Goal: Task Accomplishment & Management: Manage account settings

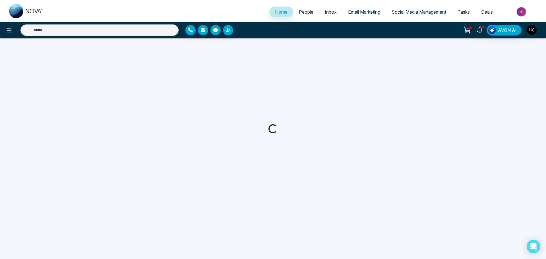
select select "*"
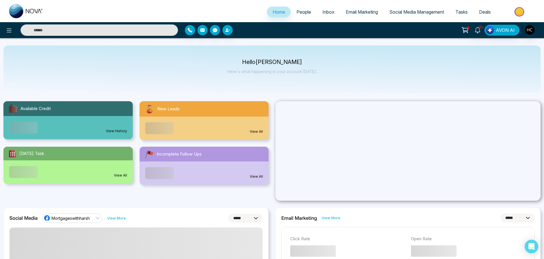
click at [296, 13] on span "People" at bounding box center [303, 12] width 15 height 6
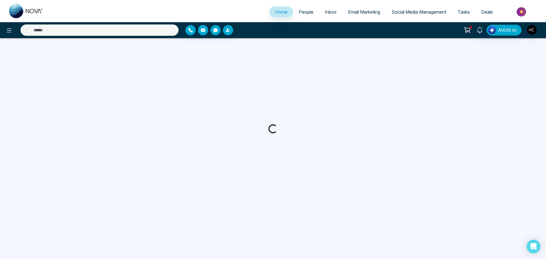
select select "*"
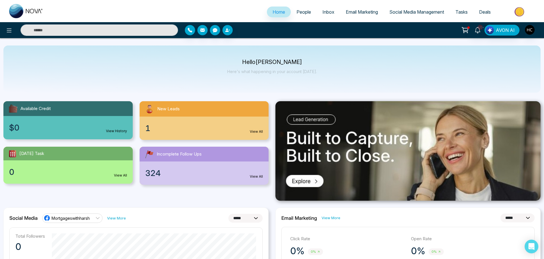
click at [296, 12] on span "People" at bounding box center [303, 12] width 15 height 6
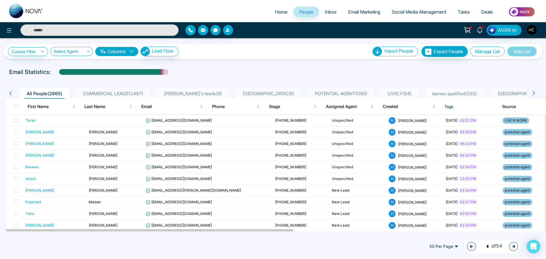
click at [486, 54] on button "Manage List" at bounding box center [487, 52] width 35 height 10
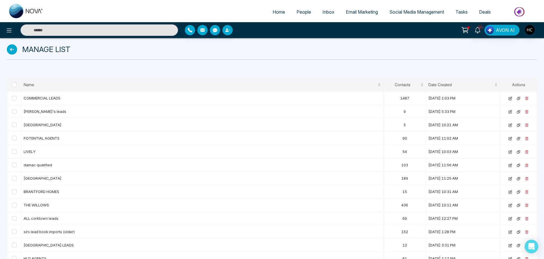
click at [13, 51] on icon at bounding box center [12, 49] width 10 height 10
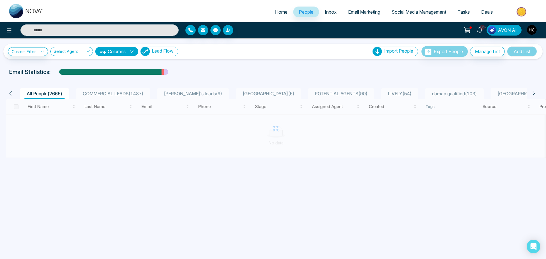
click at [167, 52] on span "Lead Flow" at bounding box center [163, 51] width 22 height 6
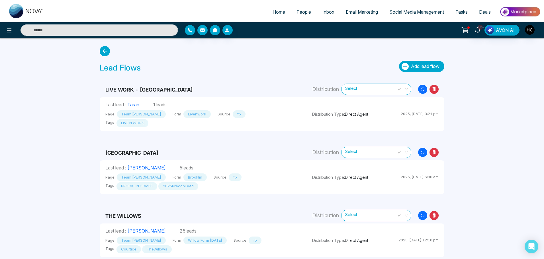
click at [428, 65] on span "Add lead flow" at bounding box center [425, 66] width 28 height 6
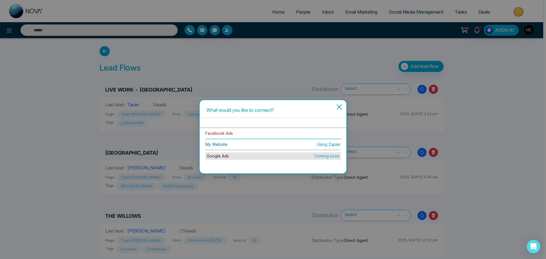
click at [225, 133] on link "Facebook Ads" at bounding box center [219, 133] width 28 height 5
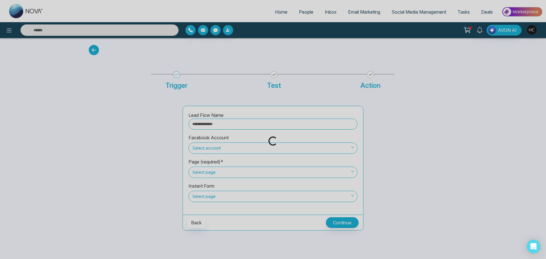
click at [215, 122] on div "Loading..." at bounding box center [273, 129] width 546 height 259
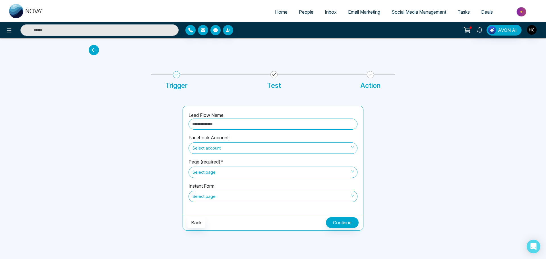
click at [215, 125] on input "text" at bounding box center [273, 124] width 169 height 11
click at [239, 120] on input "text" at bounding box center [273, 124] width 169 height 11
type input "**********"
click at [219, 152] on span "Select account" at bounding box center [273, 148] width 161 height 10
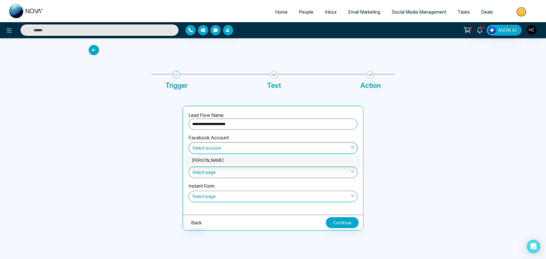
click at [214, 164] on div "Harshveer Chawla" at bounding box center [273, 160] width 169 height 9
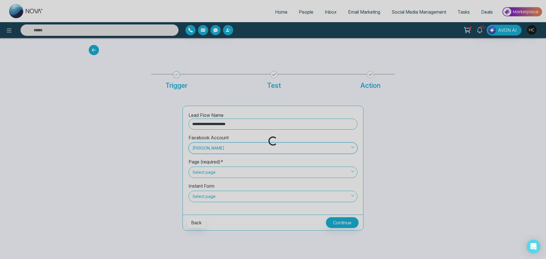
click at [213, 171] on span "Select page" at bounding box center [273, 173] width 161 height 10
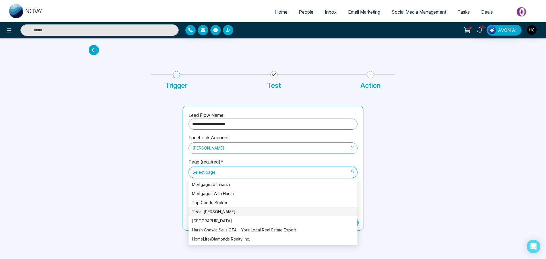
click at [217, 214] on div "Team Tony Chawla" at bounding box center [273, 212] width 162 height 6
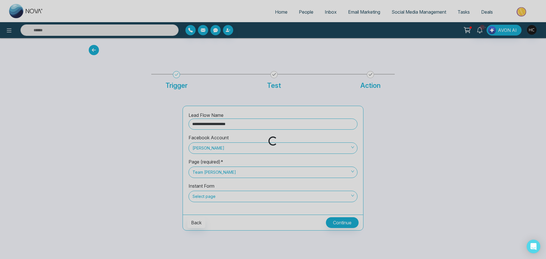
click at [214, 196] on div "Loading..." at bounding box center [273, 129] width 546 height 259
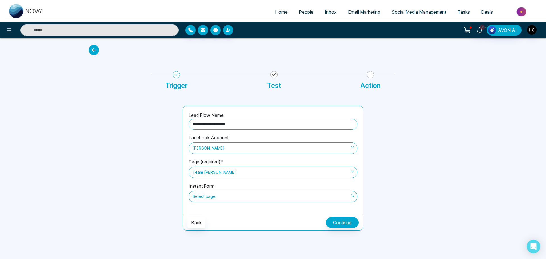
click at [214, 198] on span "Select page" at bounding box center [273, 197] width 161 height 10
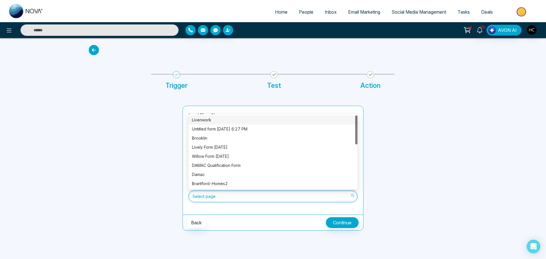
click at [223, 120] on div "Livenwork" at bounding box center [273, 120] width 162 height 6
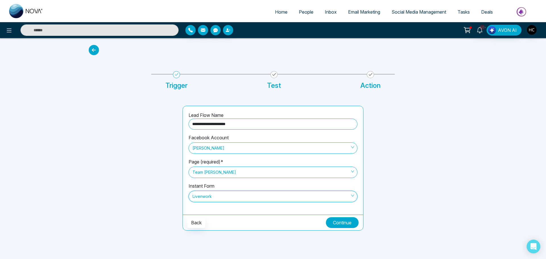
click at [337, 224] on button "Continue" at bounding box center [342, 222] width 33 height 11
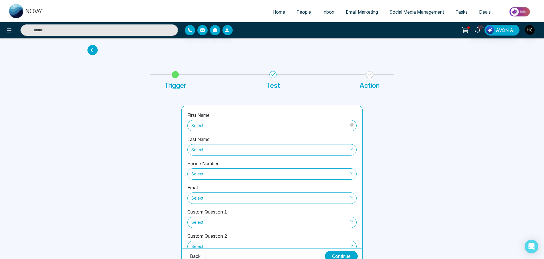
click at [205, 122] on span "Select" at bounding box center [271, 126] width 161 height 10
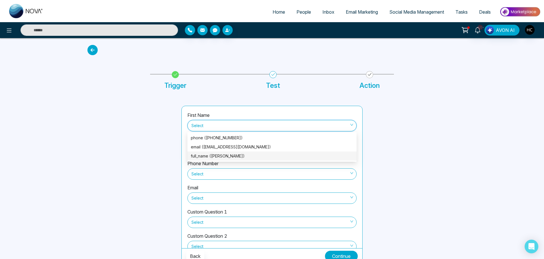
click at [226, 153] on div "full_name (Virk Harry)" at bounding box center [272, 156] width 162 height 6
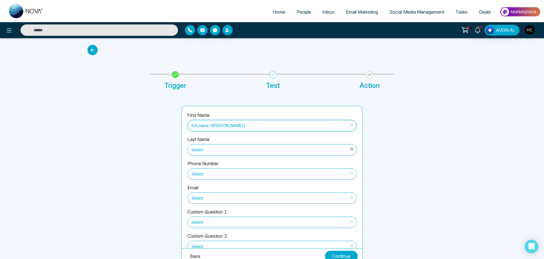
click at [226, 153] on span "Select" at bounding box center [271, 150] width 161 height 10
click at [159, 157] on div at bounding box center [131, 185] width 94 height 159
click at [212, 167] on div "Select" at bounding box center [271, 173] width 169 height 13
click at [212, 178] on span "Select" at bounding box center [271, 174] width 161 height 10
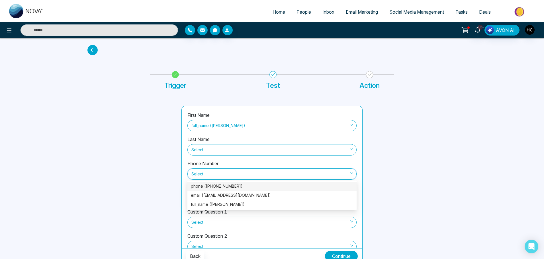
click at [210, 184] on div "phone (+14317777013)" at bounding box center [272, 186] width 162 height 6
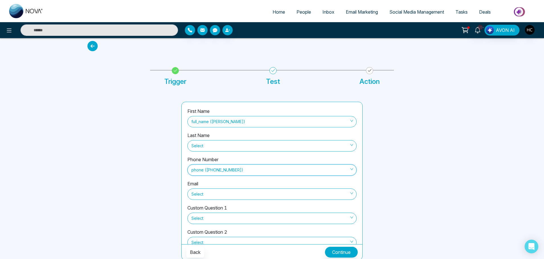
scroll to position [5, 0]
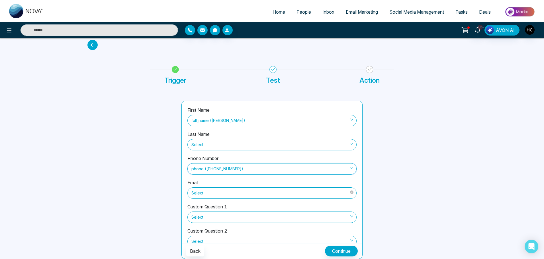
click at [193, 187] on div "Select" at bounding box center [271, 192] width 169 height 13
click at [204, 194] on span "Select" at bounding box center [271, 193] width 161 height 10
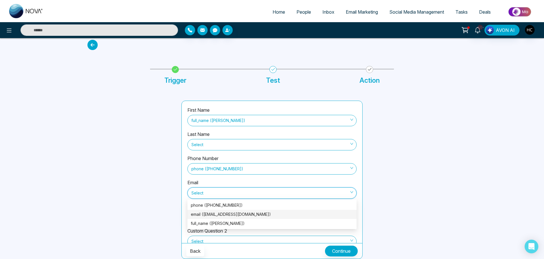
click at [212, 214] on div "email (Onroutetruckrepsir@gmsil.com)" at bounding box center [272, 214] width 162 height 6
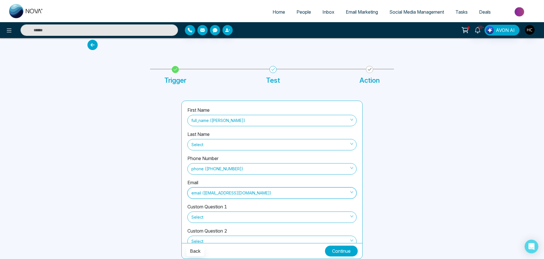
click at [334, 252] on button "Continue" at bounding box center [341, 251] width 33 height 11
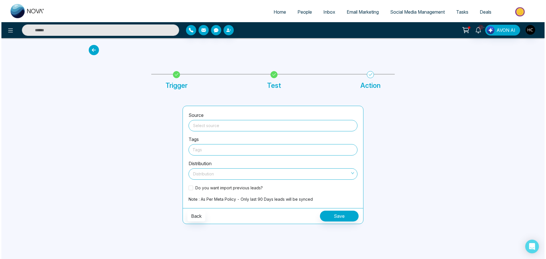
scroll to position [0, 0]
click at [211, 122] on input "search" at bounding box center [273, 124] width 162 height 9
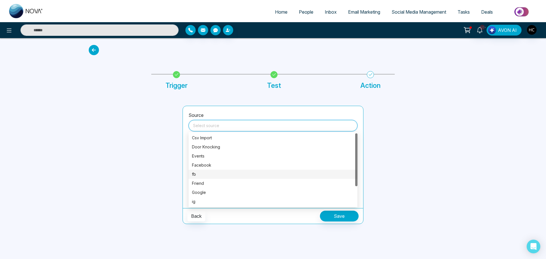
click at [202, 171] on div "fb" at bounding box center [273, 174] width 162 height 6
type input "**"
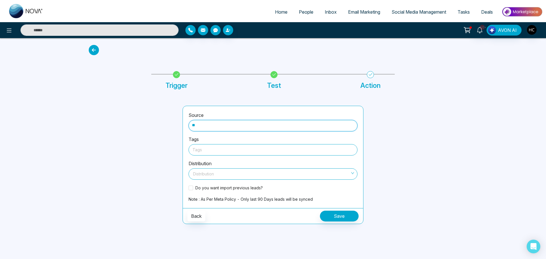
click at [205, 151] on div at bounding box center [273, 149] width 161 height 7
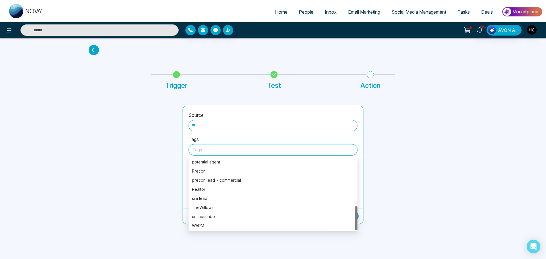
scroll to position [89, 0]
click at [207, 189] on div "LIVE N WORK" at bounding box center [273, 192] width 162 height 6
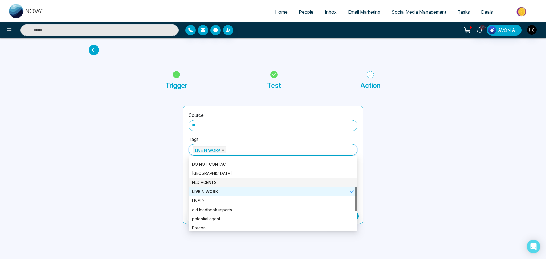
click at [170, 174] on div at bounding box center [132, 165] width 94 height 118
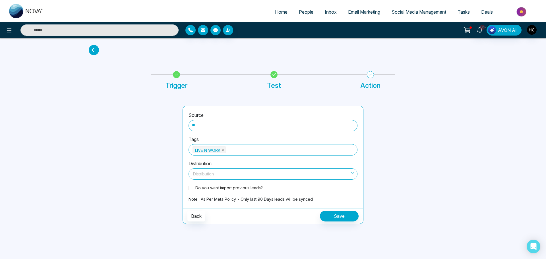
click at [282, 176] on input "search" at bounding box center [271, 173] width 158 height 9
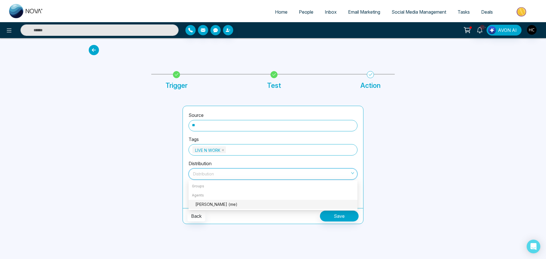
click at [218, 202] on div "Harsh Chawla (me)" at bounding box center [275, 205] width 159 height 6
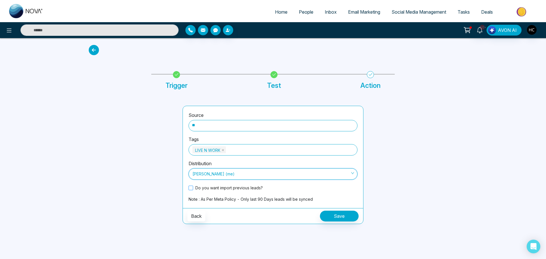
click at [191, 187] on span at bounding box center [191, 188] width 5 height 5
click at [343, 217] on button "Save" at bounding box center [339, 216] width 39 height 11
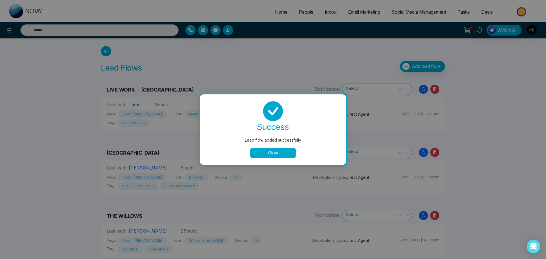
click at [282, 150] on button "Okay" at bounding box center [273, 153] width 46 height 10
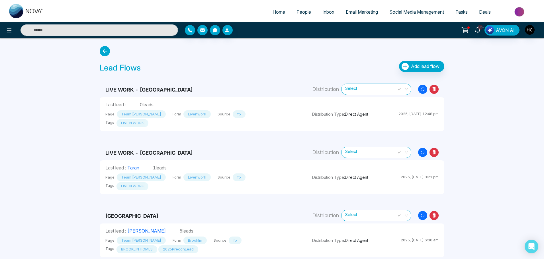
click at [186, 131] on td "LIVE WORK - ASPEN RIDGE" at bounding box center [203, 145] width 207 height 29
click at [306, 13] on span "People" at bounding box center [303, 12] width 15 height 6
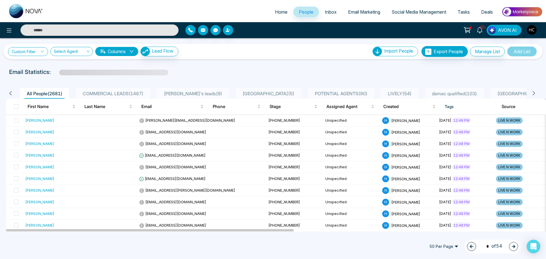
click at [36, 53] on link "Custom Filter" at bounding box center [28, 51] width 40 height 9
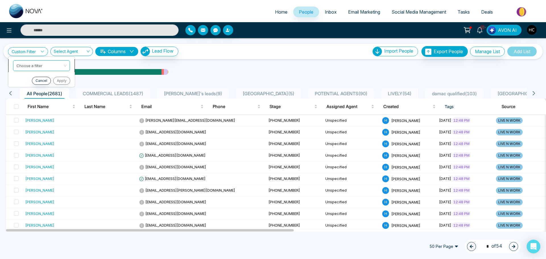
click at [49, 64] on input "search" at bounding box center [40, 65] width 46 height 9
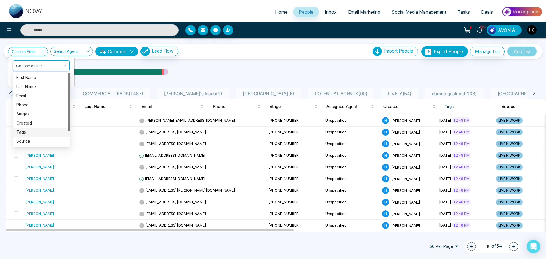
click at [25, 131] on div "Tags" at bounding box center [42, 132] width 50 height 6
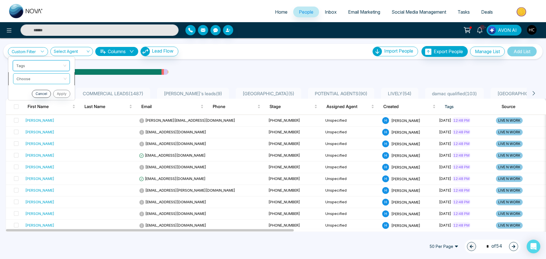
click at [45, 79] on input "search" at bounding box center [40, 78] width 46 height 9
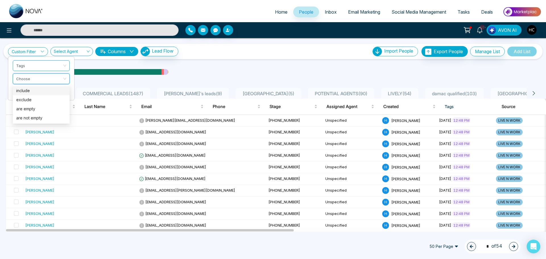
click at [27, 89] on div "include" at bounding box center [41, 91] width 50 height 6
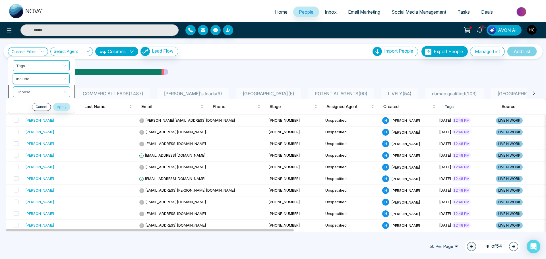
click at [40, 95] on input "search" at bounding box center [40, 91] width 46 height 9
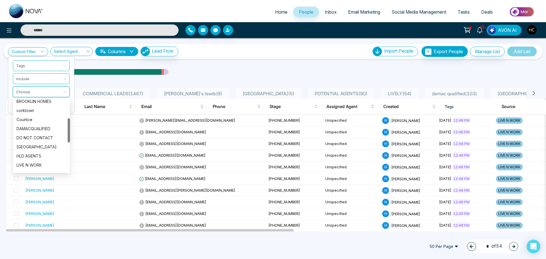
scroll to position [114, 0]
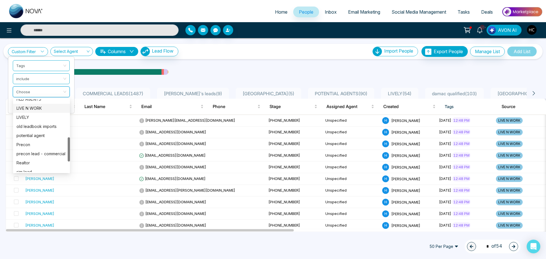
click at [32, 110] on div "LIVE N WORK" at bounding box center [42, 108] width 50 height 6
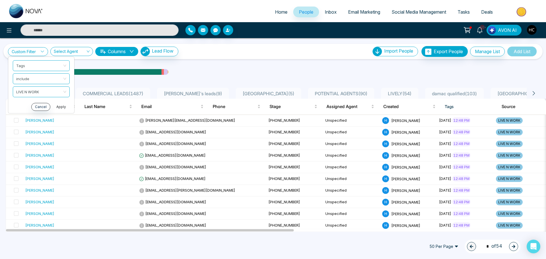
click at [64, 105] on button "Apply" at bounding box center [61, 107] width 17 height 8
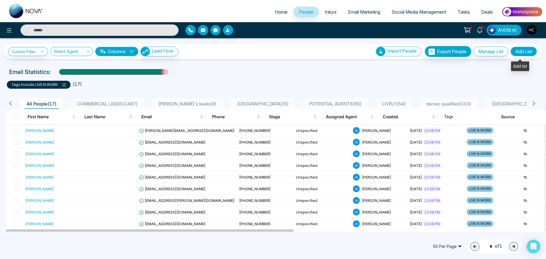
click at [519, 52] on button "Add List" at bounding box center [524, 52] width 26 height 10
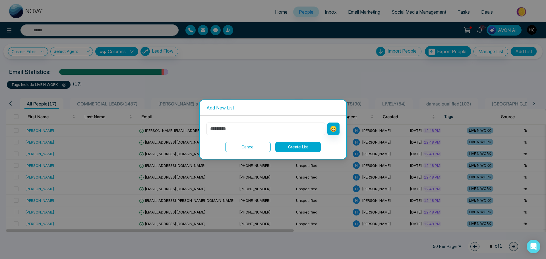
click at [243, 130] on input "text" at bounding box center [266, 129] width 119 height 13
type input "**********"
click at [294, 147] on button "Create List" at bounding box center [299, 147] width 46 height 10
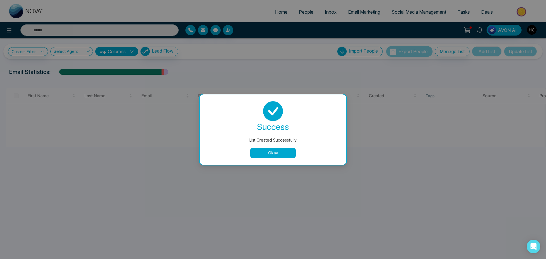
click at [283, 154] on button "Okay" at bounding box center [273, 153] width 46 height 10
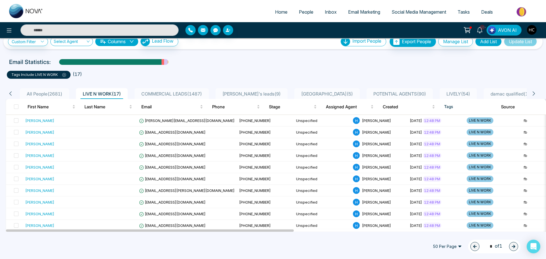
scroll to position [9, 0]
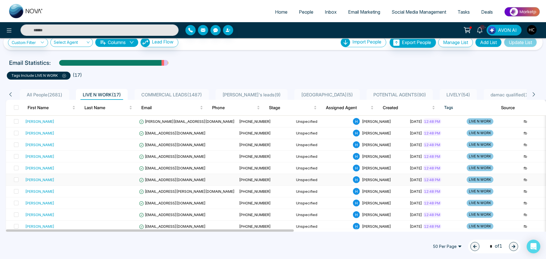
click at [52, 180] on div "[PERSON_NAME]" at bounding box center [51, 180] width 52 height 6
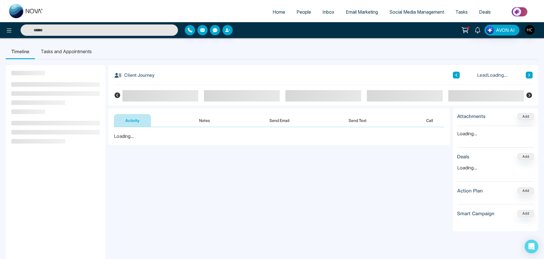
click at [209, 114] on div "Activity Notes Send Email Send Text Call" at bounding box center [279, 117] width 342 height 19
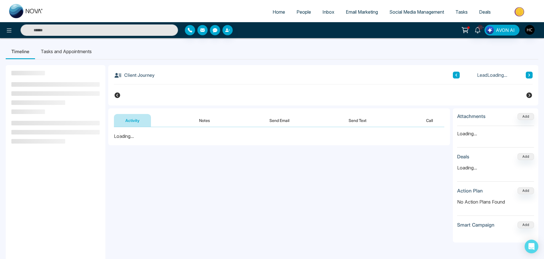
click at [205, 120] on button "Notes" at bounding box center [205, 120] width 34 height 13
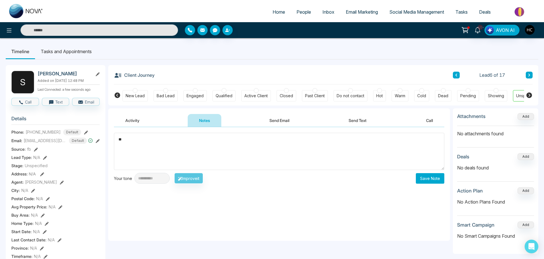
type textarea "*"
type textarea "**********"
click at [422, 177] on button "Save Note" at bounding box center [430, 178] width 28 height 11
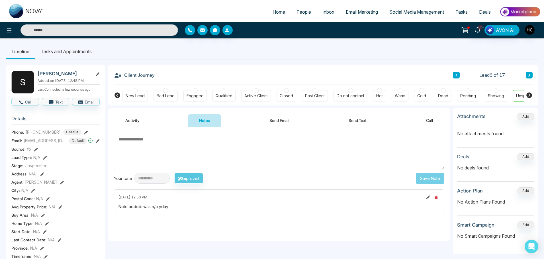
click at [454, 73] on button at bounding box center [456, 75] width 7 height 7
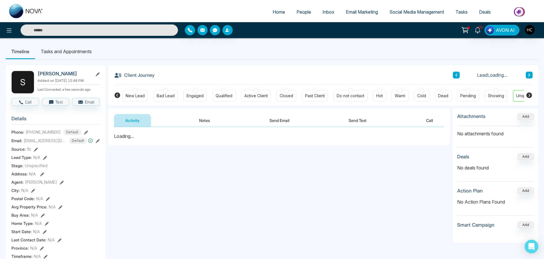
click at [209, 121] on button "Notes" at bounding box center [205, 120] width 34 height 13
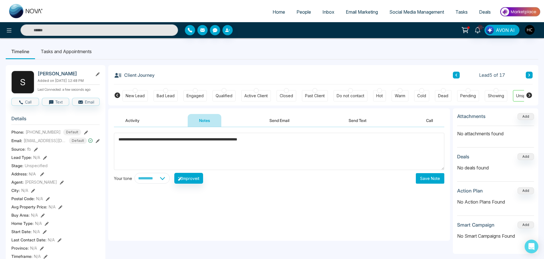
type textarea "**********"
click at [431, 175] on button "Save Note" at bounding box center [430, 178] width 28 height 11
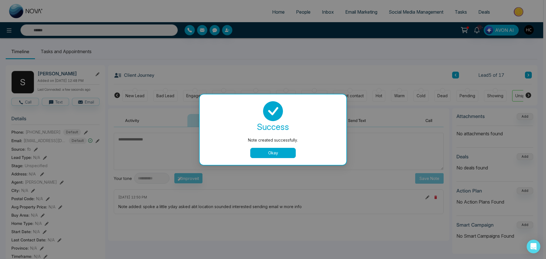
click at [286, 150] on button "Okay" at bounding box center [273, 153] width 46 height 10
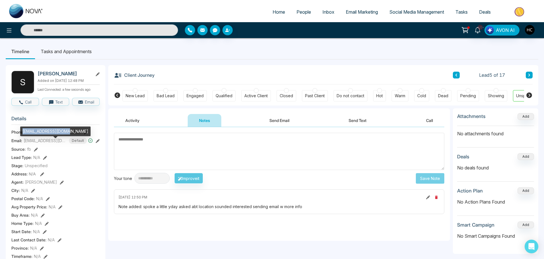
drag, startPoint x: 67, startPoint y: 131, endPoint x: 22, endPoint y: 132, distance: 44.7
click at [22, 132] on div "[EMAIL_ADDRESS][DOMAIN_NAME]" at bounding box center [55, 132] width 70 height 10
copy div "[EMAIL_ADDRESS][DOMAIN_NAME]"
click at [457, 80] on div "Client Journey Lead 5 of 17" at bounding box center [323, 74] width 418 height 19
click at [452, 75] on div "Client Journey Lead 5 of 17" at bounding box center [323, 74] width 418 height 19
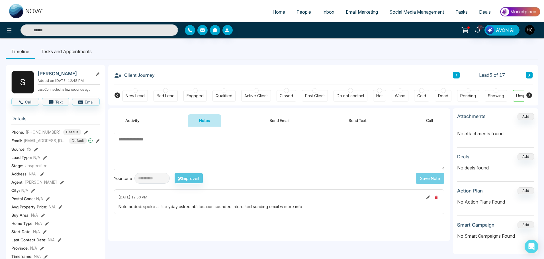
click at [457, 74] on icon at bounding box center [456, 75] width 2 height 3
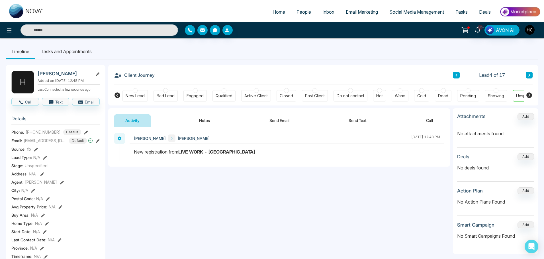
click at [205, 117] on button "Notes" at bounding box center [205, 120] width 34 height 13
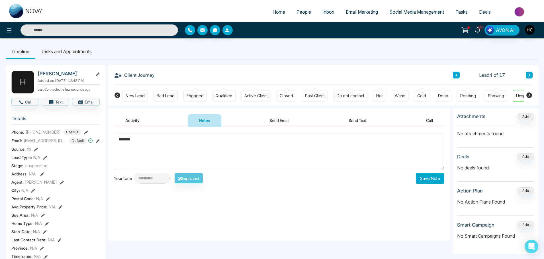
type textarea "********"
click at [430, 175] on button "Save Note" at bounding box center [430, 178] width 28 height 11
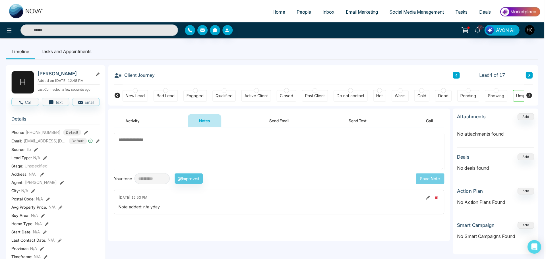
click at [450, 74] on div "Note created successfully. success Note created successfully. Okay" at bounding box center [273, 129] width 546 height 259
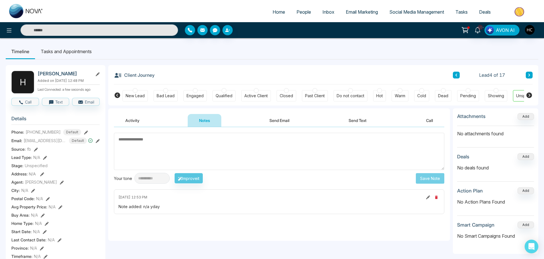
click at [455, 74] on icon at bounding box center [456, 74] width 3 height 3
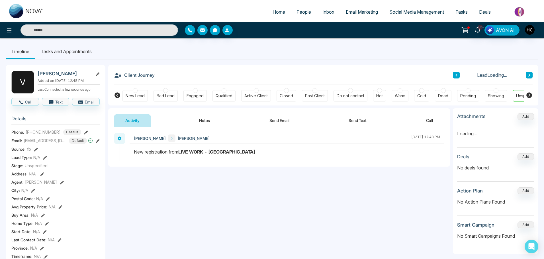
click at [204, 122] on button "Notes" at bounding box center [205, 120] width 34 height 13
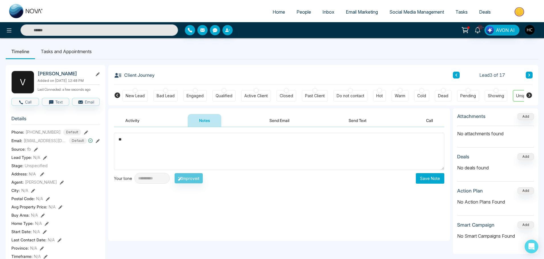
type textarea "*"
paste textarea "**********"
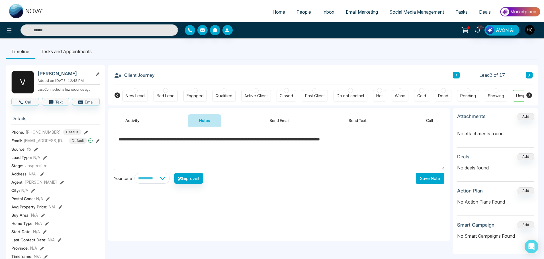
click at [304, 141] on textarea "**********" at bounding box center [279, 151] width 330 height 37
click at [303, 139] on textarea "**********" at bounding box center [279, 151] width 330 height 37
click at [396, 136] on textarea "**********" at bounding box center [279, 151] width 330 height 37
type textarea "**********"
click at [433, 176] on button "Save Note" at bounding box center [430, 178] width 28 height 11
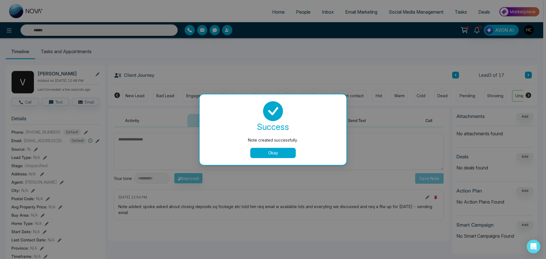
click at [272, 152] on button "Okay" at bounding box center [273, 153] width 46 height 10
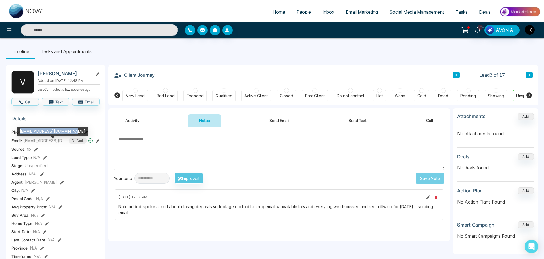
drag, startPoint x: 71, startPoint y: 131, endPoint x: 19, endPoint y: 131, distance: 52.4
click at [19, 131] on div "[EMAIL_ADDRESS][DOMAIN_NAME]" at bounding box center [52, 132] width 70 height 10
copy div "[EMAIL_ADDRESS][DOMAIN_NAME]"
click at [458, 74] on button at bounding box center [456, 75] width 7 height 7
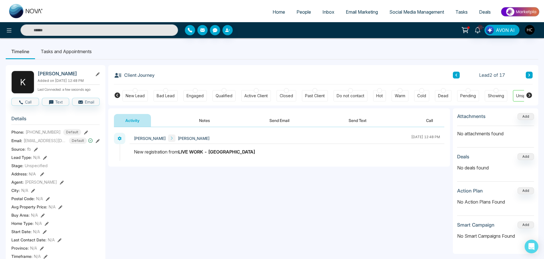
click at [209, 121] on button "Notes" at bounding box center [205, 120] width 34 height 13
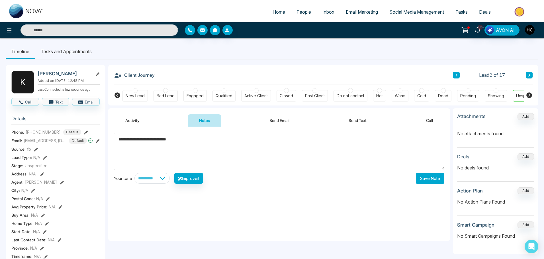
drag, startPoint x: 207, startPoint y: 143, endPoint x: 118, endPoint y: 139, distance: 89.2
click at [118, 139] on textarea "**********" at bounding box center [279, 151] width 330 height 37
click at [216, 150] on textarea "**********" at bounding box center [279, 151] width 330 height 37
type textarea "**********"
click at [423, 178] on button "Save Note" at bounding box center [430, 178] width 28 height 11
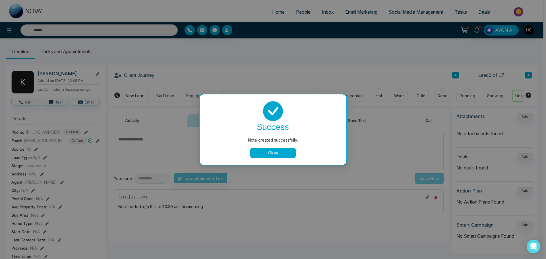
click at [276, 148] on button "Okay" at bounding box center [273, 153] width 46 height 10
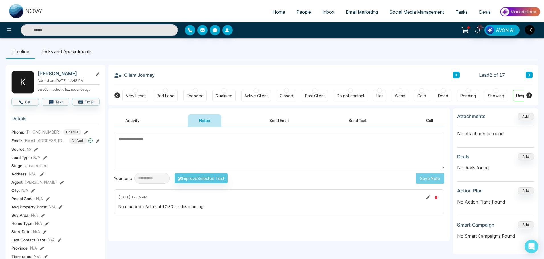
click at [453, 75] on button at bounding box center [456, 75] width 7 height 7
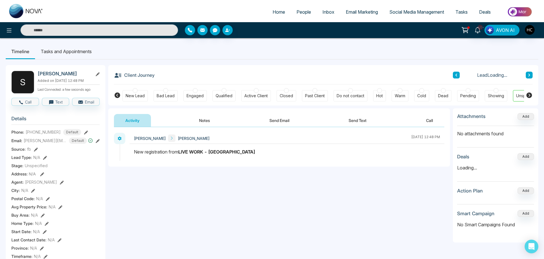
click at [205, 120] on button "Notes" at bounding box center [205, 120] width 34 height 13
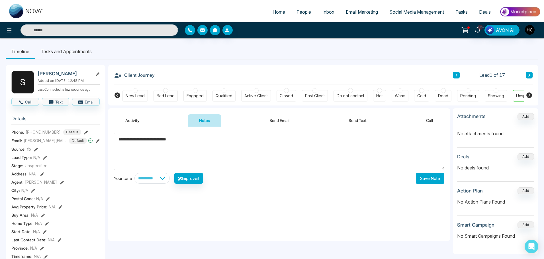
type textarea "**********"
click at [441, 176] on button "Save Note" at bounding box center [430, 178] width 28 height 11
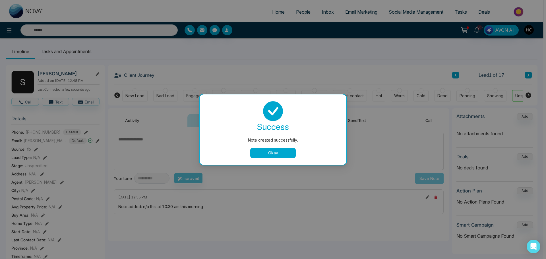
click at [284, 155] on button "Okay" at bounding box center [273, 153] width 46 height 10
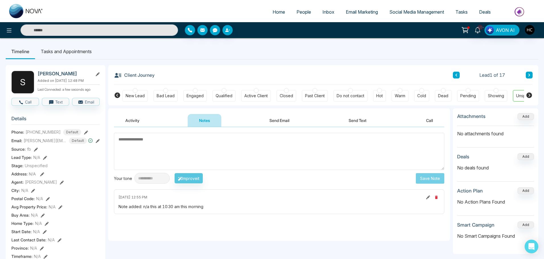
click at [299, 18] on li "People" at bounding box center [304, 13] width 26 height 12
click at [300, 15] on link "People" at bounding box center [304, 12] width 26 height 11
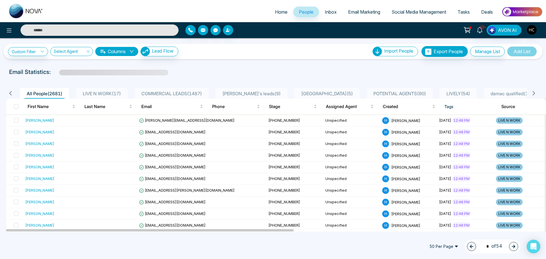
click at [112, 93] on span "LIVE N WORK ( 17 )" at bounding box center [102, 94] width 43 height 6
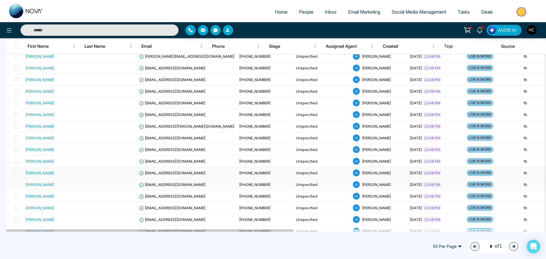
scroll to position [94, 0]
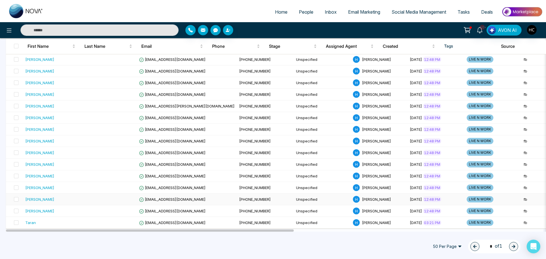
click at [60, 201] on div "[PERSON_NAME]" at bounding box center [51, 200] width 52 height 6
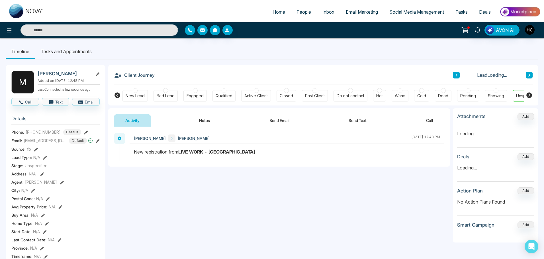
click at [201, 123] on button "Notes" at bounding box center [205, 120] width 34 height 13
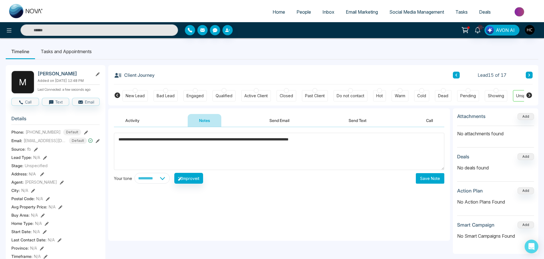
type textarea "**********"
click at [436, 180] on button "Save Note" at bounding box center [430, 178] width 28 height 11
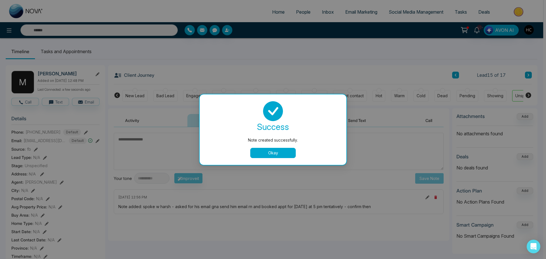
click at [268, 155] on button "Okay" at bounding box center [273, 153] width 46 height 10
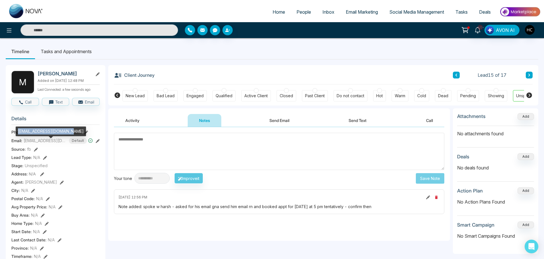
drag, startPoint x: 74, startPoint y: 130, endPoint x: 19, endPoint y: 129, distance: 55.2
click at [19, 129] on div "[EMAIL_ADDRESS][DOMAIN_NAME]" at bounding box center [51, 132] width 70 height 10
copy div "[EMAIL_ADDRESS][DOMAIN_NAME]"
click at [296, 12] on span "People" at bounding box center [303, 12] width 15 height 6
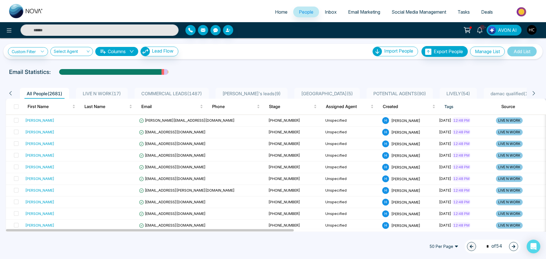
click at [114, 94] on span "LIVE N WORK ( 17 )" at bounding box center [102, 94] width 43 height 6
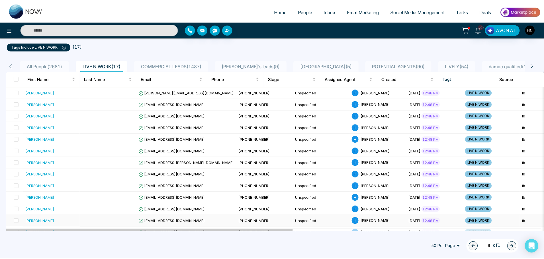
scroll to position [94, 0]
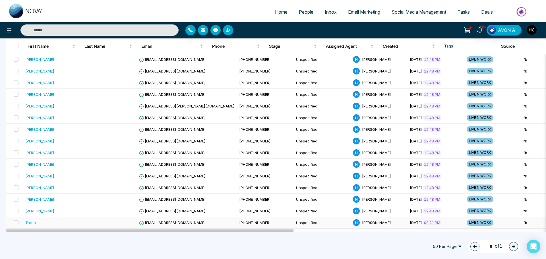
click at [73, 223] on div "Taran" at bounding box center [51, 223] width 52 height 6
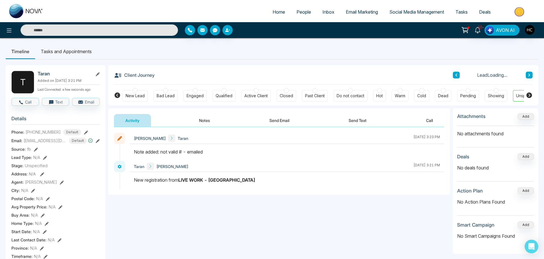
click at [459, 74] on button at bounding box center [456, 75] width 7 height 7
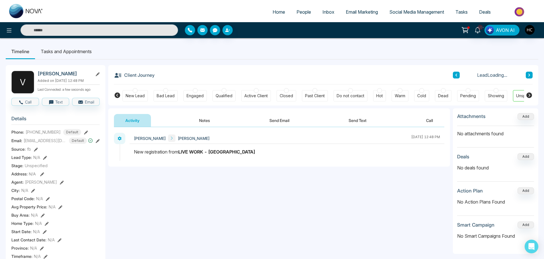
click at [211, 124] on button "Notes" at bounding box center [205, 120] width 34 height 13
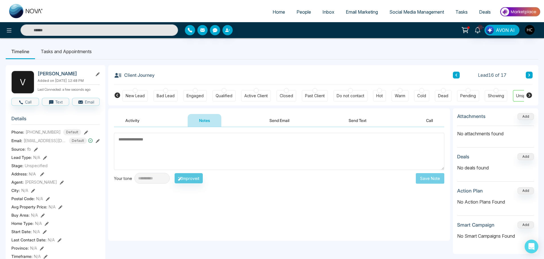
click at [215, 165] on textarea at bounding box center [279, 151] width 330 height 37
click at [225, 165] on textarea at bounding box center [279, 151] width 330 height 37
type textarea "***"
click at [427, 177] on button "Save Note" at bounding box center [430, 178] width 28 height 11
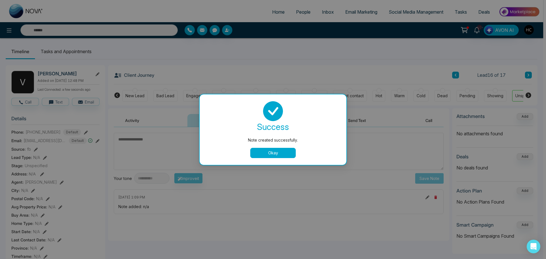
click at [274, 150] on button "Okay" at bounding box center [273, 153] width 46 height 10
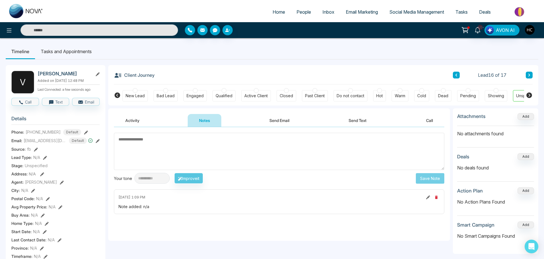
click at [532, 75] on div "Client Journey Lead 16 of 17 New Lead Bad Lead Engaged Qualified Active Client …" at bounding box center [323, 85] width 430 height 40
click at [531, 75] on button at bounding box center [528, 75] width 7 height 7
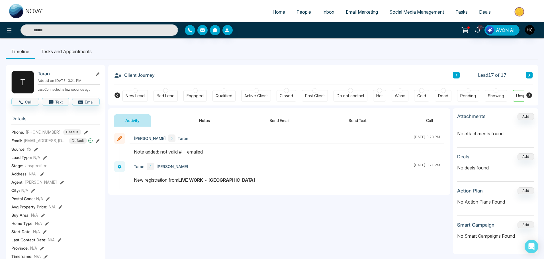
click at [456, 76] on icon at bounding box center [456, 75] width 2 height 3
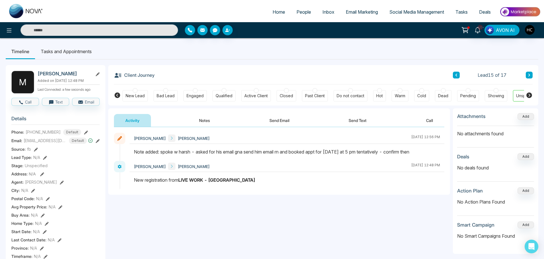
click at [452, 75] on div "Client Journey Lead 15 of 17" at bounding box center [323, 74] width 418 height 19
click at [455, 75] on icon at bounding box center [456, 74] width 3 height 3
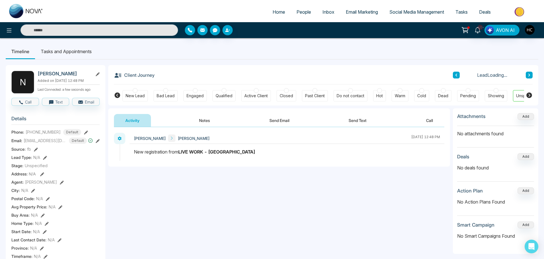
click at [203, 125] on button "Notes" at bounding box center [205, 120] width 34 height 13
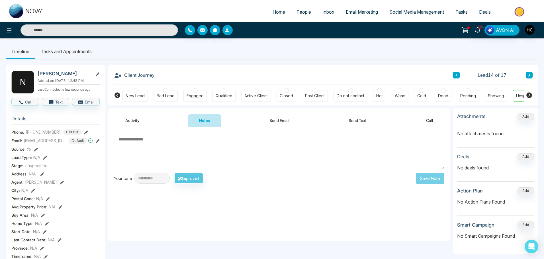
type textarea "**********"
drag, startPoint x: 175, startPoint y: 141, endPoint x: 109, endPoint y: 141, distance: 66.0
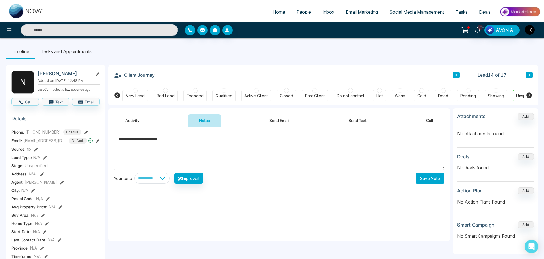
click at [109, 141] on div "**********" at bounding box center [279, 184] width 342 height 114
drag, startPoint x: 132, startPoint y: 139, endPoint x: 119, endPoint y: 141, distance: 13.5
click at [119, 141] on textarea "***" at bounding box center [279, 151] width 330 height 37
click at [379, 145] on textarea "***" at bounding box center [279, 151] width 330 height 37
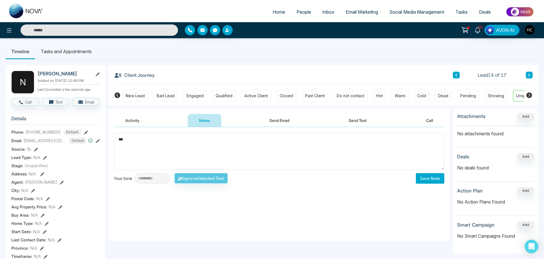
type textarea "***"
click at [429, 177] on button "Save Note" at bounding box center [430, 178] width 28 height 11
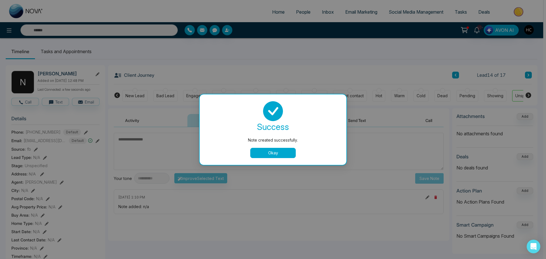
click at [286, 156] on button "Okay" at bounding box center [273, 153] width 46 height 10
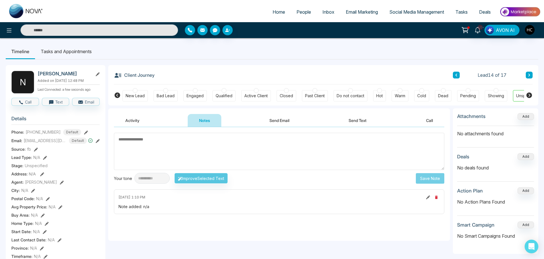
click at [458, 76] on button at bounding box center [456, 75] width 7 height 7
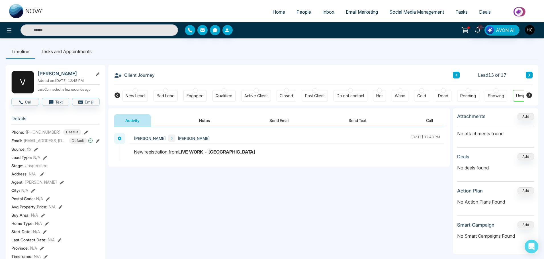
click at [212, 121] on button "Notes" at bounding box center [205, 120] width 34 height 13
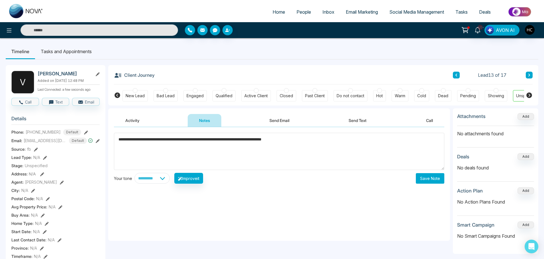
type textarea "**********"
click at [429, 180] on button "Save Note" at bounding box center [430, 178] width 28 height 11
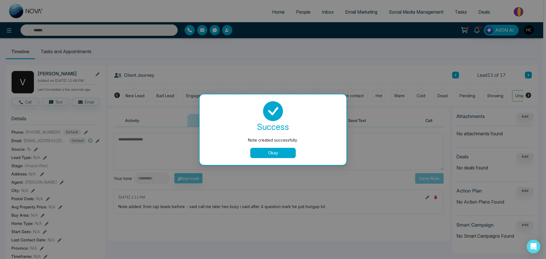
click at [448, 71] on div "Note created successfully. success Note created successfully. Okay" at bounding box center [273, 129] width 546 height 259
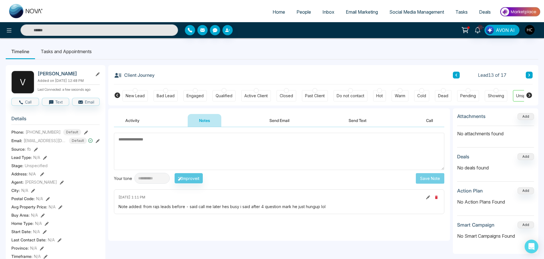
click at [457, 78] on button at bounding box center [456, 75] width 7 height 7
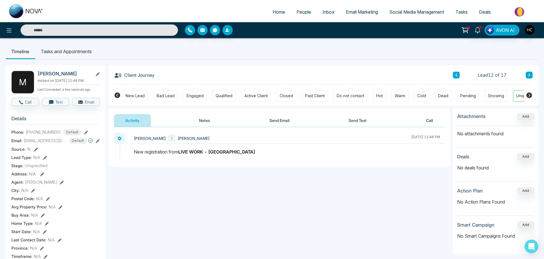
click at [208, 122] on button "Notes" at bounding box center [205, 120] width 34 height 13
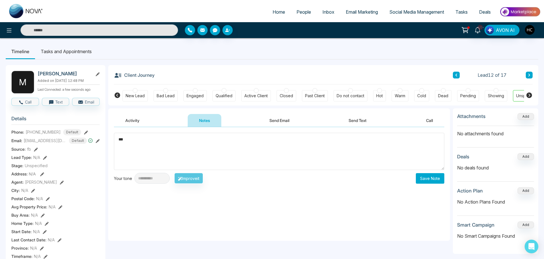
type textarea "***"
click at [427, 181] on button "Save Note" at bounding box center [430, 178] width 28 height 11
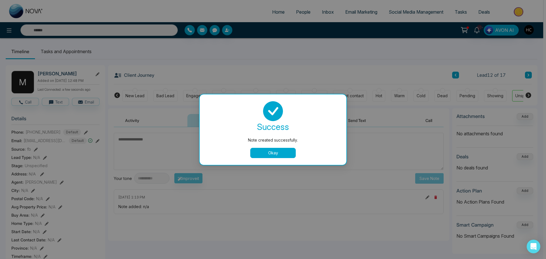
click at [264, 150] on button "Okay" at bounding box center [273, 153] width 46 height 10
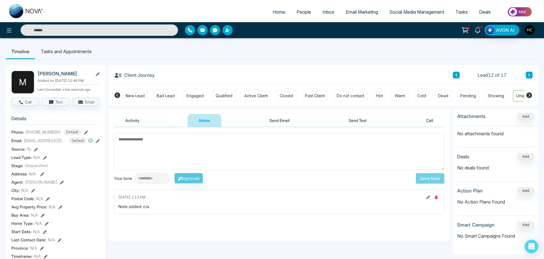
click at [458, 75] on button at bounding box center [456, 75] width 7 height 7
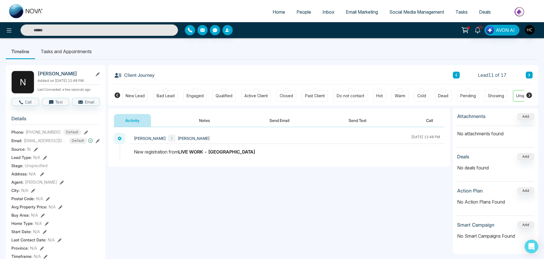
click at [207, 121] on button "Notes" at bounding box center [205, 120] width 34 height 13
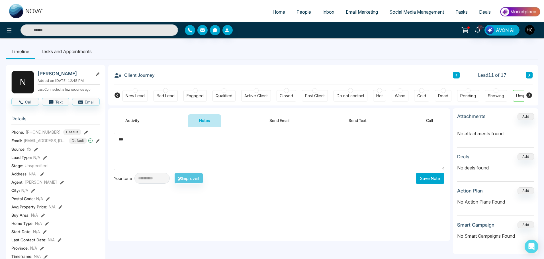
type textarea "***"
click at [422, 179] on button "Save Note" at bounding box center [430, 178] width 28 height 11
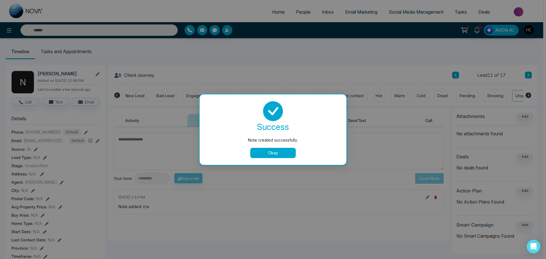
click at [278, 156] on button "Okay" at bounding box center [273, 153] width 46 height 10
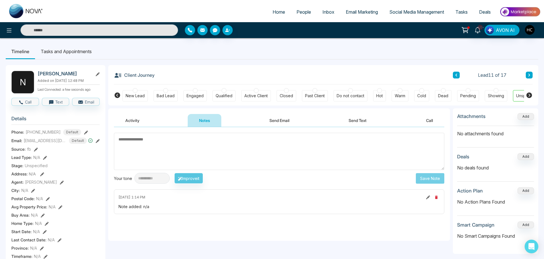
click at [458, 76] on button at bounding box center [456, 75] width 7 height 7
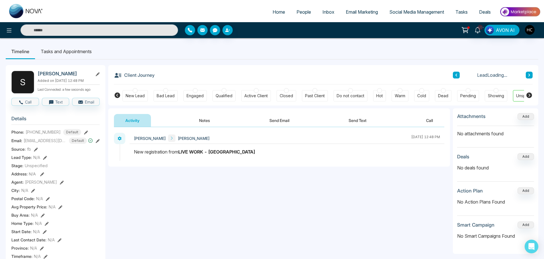
click at [209, 120] on button "Notes" at bounding box center [205, 120] width 34 height 13
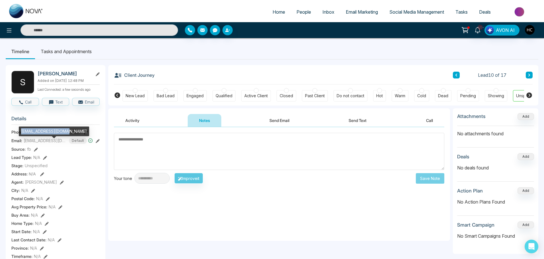
drag, startPoint x: 69, startPoint y: 132, endPoint x: 20, endPoint y: 130, distance: 49.9
click at [20, 130] on div "[EMAIL_ADDRESS][DOMAIN_NAME]" at bounding box center [54, 132] width 70 height 10
copy div "[EMAIL_ADDRESS][DOMAIN_NAME]"
click at [205, 147] on textarea at bounding box center [279, 151] width 330 height 37
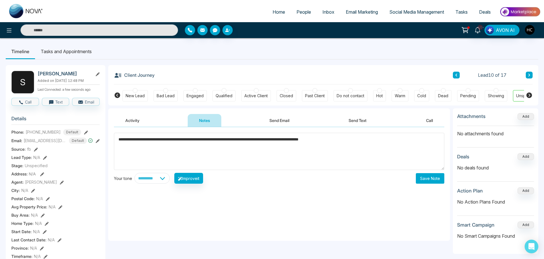
type textarea "**********"
click at [423, 176] on button "Save Note" at bounding box center [430, 178] width 28 height 11
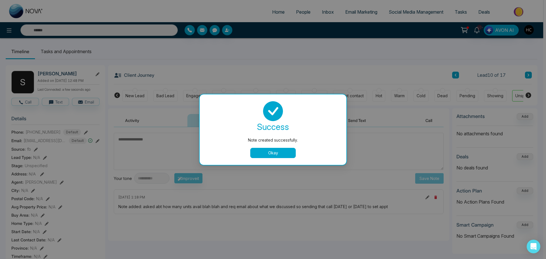
click at [287, 149] on button "Okay" at bounding box center [273, 153] width 46 height 10
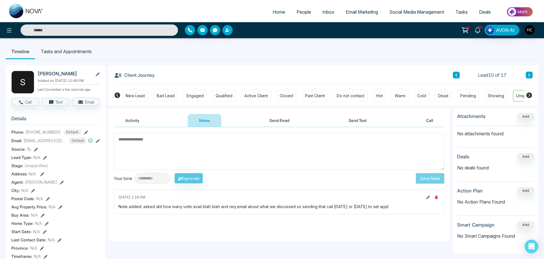
click at [453, 76] on button at bounding box center [456, 75] width 7 height 7
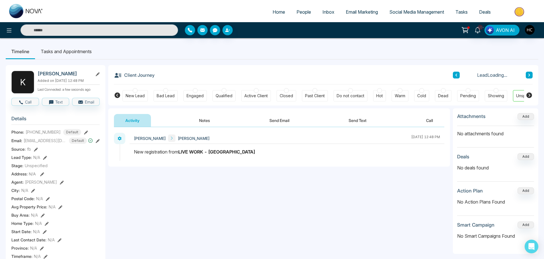
click at [211, 122] on button "Notes" at bounding box center [205, 120] width 34 height 13
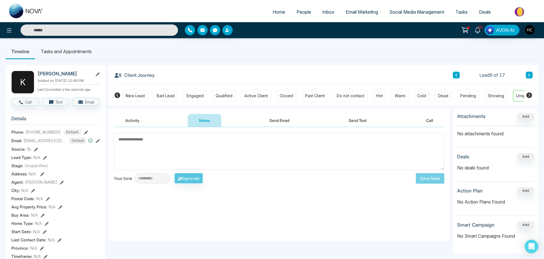
click at [168, 149] on textarea at bounding box center [279, 151] width 330 height 37
paste textarea "**********"
type textarea "**********"
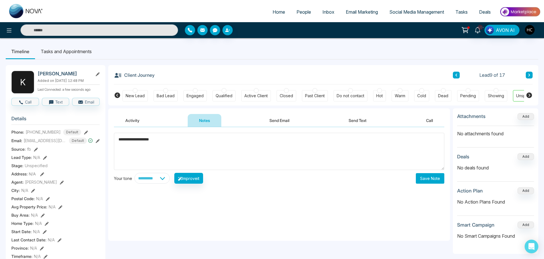
drag, startPoint x: 190, startPoint y: 138, endPoint x: 73, endPoint y: 144, distance: 116.6
drag, startPoint x: 138, startPoint y: 141, endPoint x: 111, endPoint y: 142, distance: 27.1
click at [111, 142] on div "**********" at bounding box center [279, 184] width 342 height 114
click at [202, 159] on textarea "***" at bounding box center [279, 151] width 330 height 37
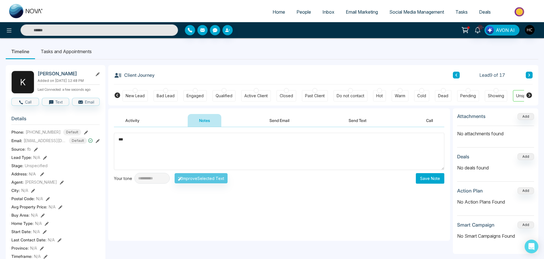
type textarea "***"
click at [434, 179] on button "Save Note" at bounding box center [430, 178] width 28 height 11
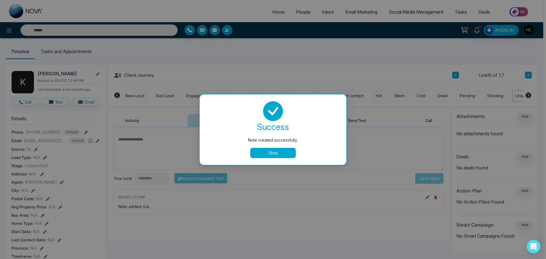
click at [455, 67] on div "Note created successfully. success Note created successfully. Okay" at bounding box center [273, 129] width 546 height 259
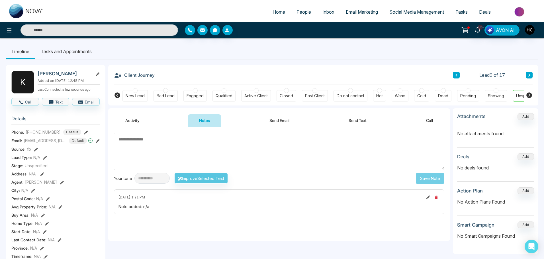
click at [455, 77] on icon at bounding box center [456, 74] width 3 height 3
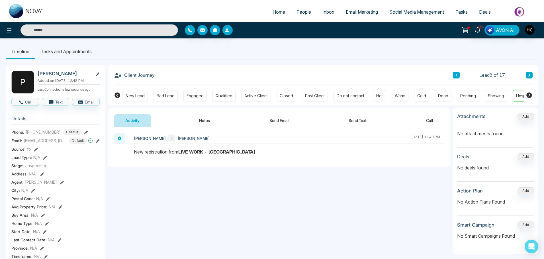
click at [202, 119] on button "Notes" at bounding box center [205, 120] width 34 height 13
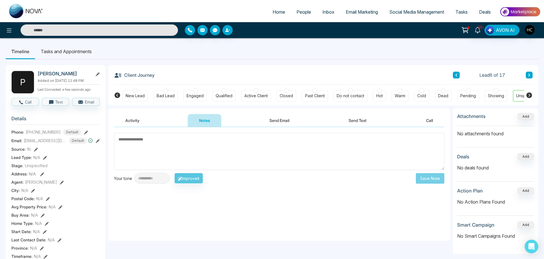
click at [161, 139] on textarea at bounding box center [279, 151] width 330 height 37
type textarea "*"
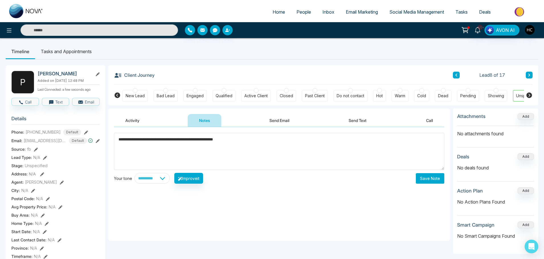
type textarea "**********"
click at [418, 176] on button "Save Note" at bounding box center [430, 178] width 28 height 11
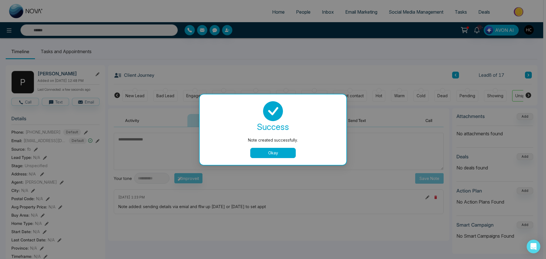
click at [284, 152] on button "Okay" at bounding box center [273, 153] width 46 height 10
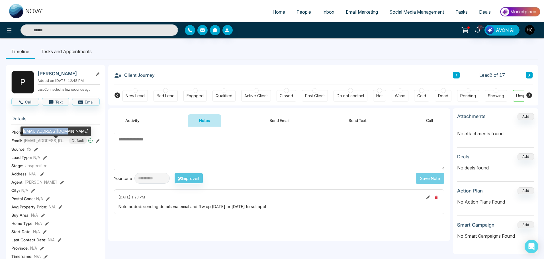
drag, startPoint x: 68, startPoint y: 132, endPoint x: 23, endPoint y: 135, distance: 45.6
click at [23, 135] on div "[EMAIL_ADDRESS][DOMAIN_NAME]" at bounding box center [55, 132] width 70 height 10
copy div "[EMAIL_ADDRESS][DOMAIN_NAME]"
click at [127, 150] on textarea at bounding box center [279, 151] width 330 height 37
click at [260, 141] on textarea at bounding box center [279, 151] width 330 height 37
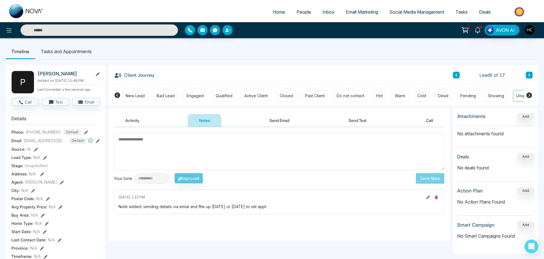
click at [455, 73] on button at bounding box center [456, 75] width 7 height 7
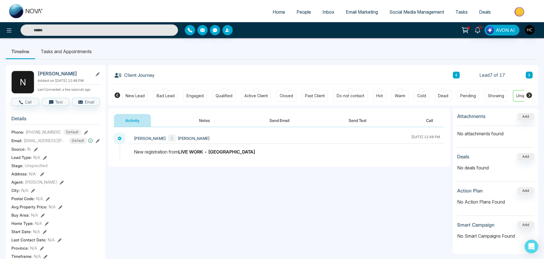
click at [214, 121] on button "Notes" at bounding box center [205, 120] width 34 height 13
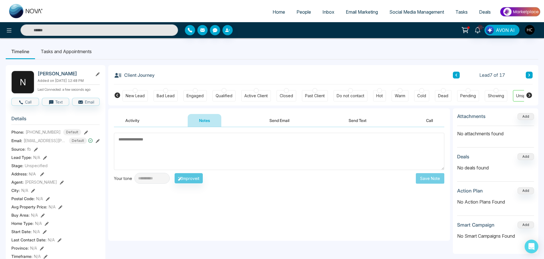
click at [228, 150] on textarea at bounding box center [279, 151] width 330 height 37
click at [235, 155] on textarea at bounding box center [279, 151] width 330 height 37
paste textarea "**********"
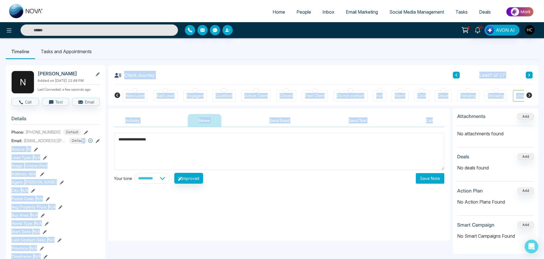
drag, startPoint x: 179, startPoint y: 132, endPoint x: 126, endPoint y: 153, distance: 57.1
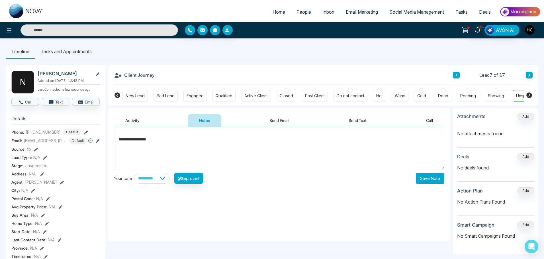
drag, startPoint x: 164, startPoint y: 142, endPoint x: 155, endPoint y: 143, distance: 8.3
click at [155, 143] on textarea "**********" at bounding box center [279, 151] width 330 height 37
type textarea "**********"
drag, startPoint x: 173, startPoint y: 140, endPoint x: 114, endPoint y: 144, distance: 59.3
click at [114, 144] on textarea "**********" at bounding box center [279, 151] width 330 height 37
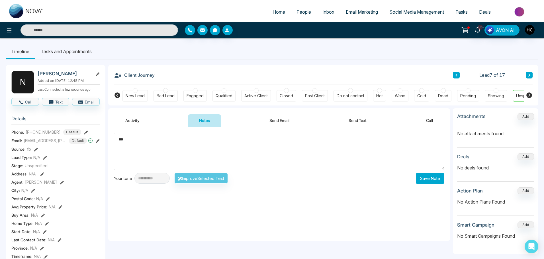
type textarea "***"
click at [426, 178] on button "Save Note" at bounding box center [430, 178] width 28 height 11
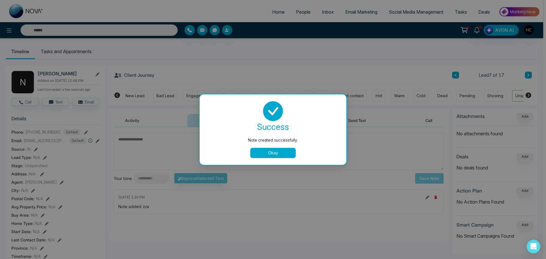
click at [287, 152] on button "Okay" at bounding box center [273, 153] width 46 height 10
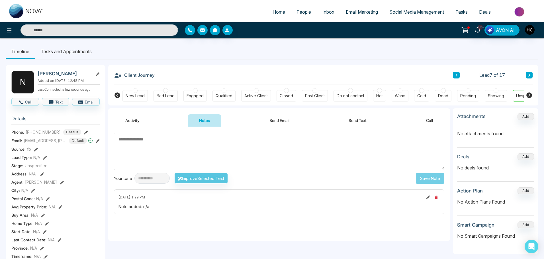
click at [458, 73] on button at bounding box center [456, 75] width 7 height 7
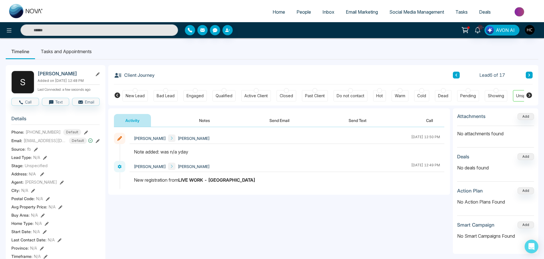
click at [208, 121] on button "Notes" at bounding box center [205, 120] width 34 height 13
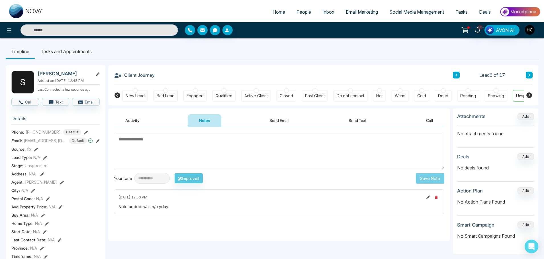
click at [228, 146] on textarea at bounding box center [279, 151] width 330 height 37
click at [247, 148] on textarea at bounding box center [279, 151] width 330 height 37
click at [138, 143] on textarea at bounding box center [279, 151] width 330 height 37
click at [147, 155] on textarea at bounding box center [279, 151] width 330 height 37
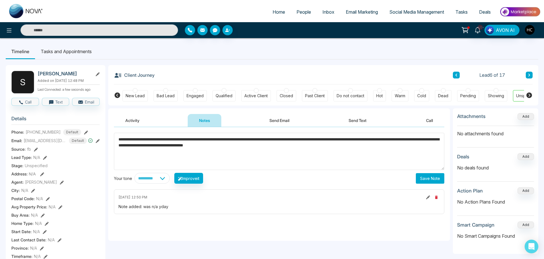
type textarea "**********"
click at [421, 175] on button "Save Note" at bounding box center [430, 178] width 28 height 11
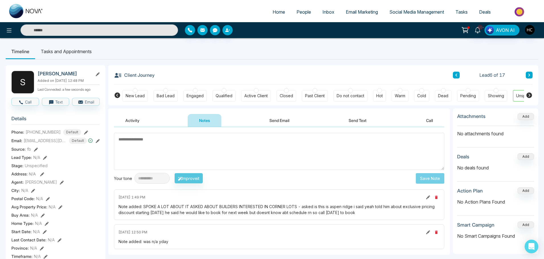
click at [455, 73] on button at bounding box center [456, 75] width 7 height 7
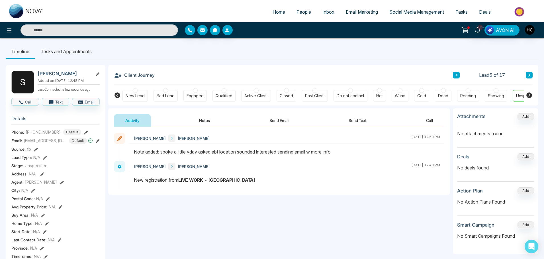
click at [203, 120] on button "Notes" at bounding box center [205, 120] width 34 height 13
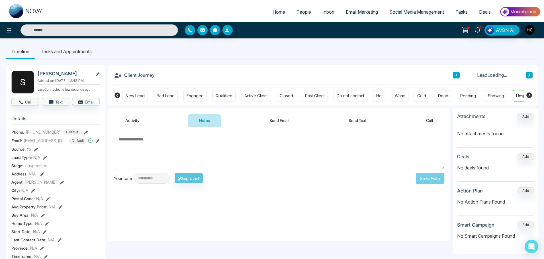
click at [207, 150] on textarea at bounding box center [279, 151] width 330 height 37
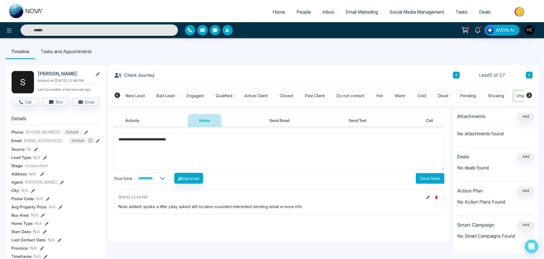
type textarea "**********"
click at [433, 176] on button "Save Note" at bounding box center [430, 178] width 28 height 11
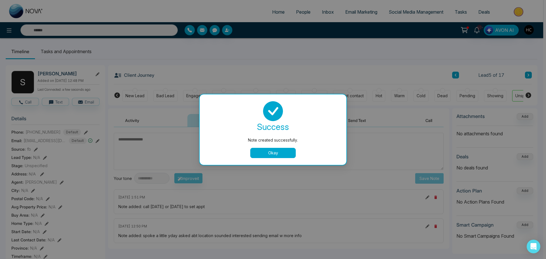
click at [453, 71] on div "Note created successfully. success Note created successfully. Okay" at bounding box center [273, 129] width 546 height 259
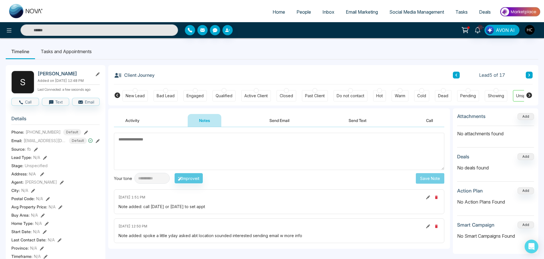
click at [455, 73] on button at bounding box center [456, 75] width 7 height 7
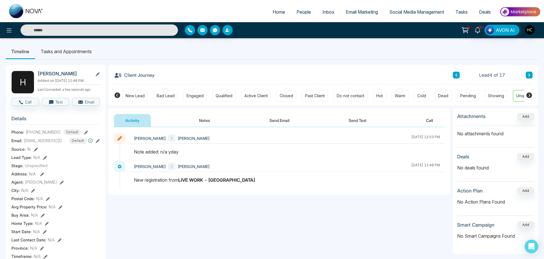
click at [206, 120] on button "Notes" at bounding box center [205, 120] width 34 height 13
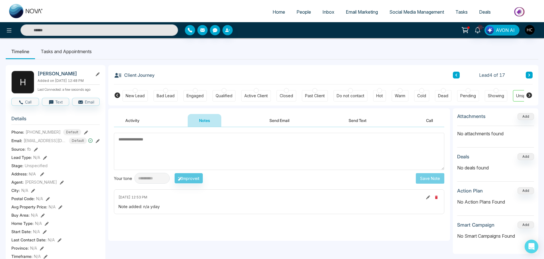
click at [141, 135] on textarea at bounding box center [279, 151] width 330 height 37
click at [217, 151] on textarea at bounding box center [279, 151] width 330 height 37
click at [192, 133] on div "**********" at bounding box center [279, 184] width 342 height 114
click at [186, 138] on textarea at bounding box center [279, 151] width 330 height 37
drag, startPoint x: 153, startPoint y: 142, endPoint x: 145, endPoint y: 147, distance: 9.0
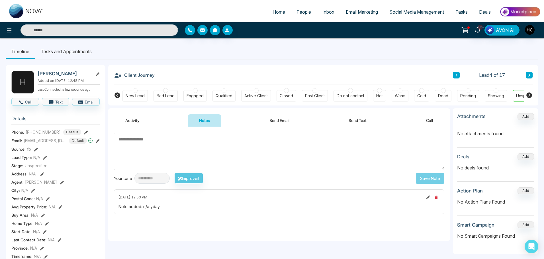
click at [145, 147] on textarea at bounding box center [279, 151] width 330 height 37
click at [141, 141] on textarea at bounding box center [279, 151] width 330 height 37
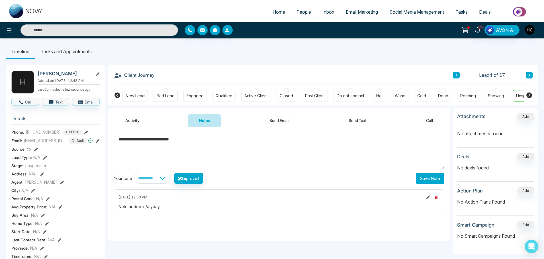
type textarea "**********"
click at [437, 183] on button "Save Note" at bounding box center [430, 178] width 28 height 11
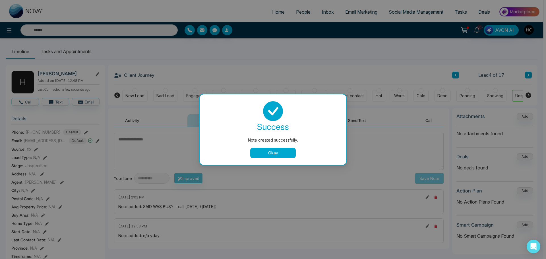
click at [263, 150] on button "Okay" at bounding box center [273, 153] width 46 height 10
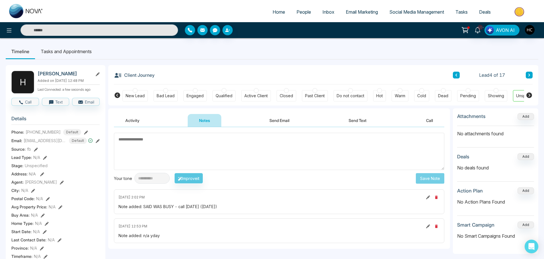
click at [459, 76] on button at bounding box center [456, 75] width 7 height 7
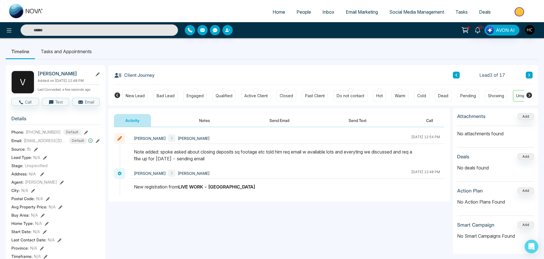
click at [211, 121] on button "Notes" at bounding box center [205, 120] width 34 height 13
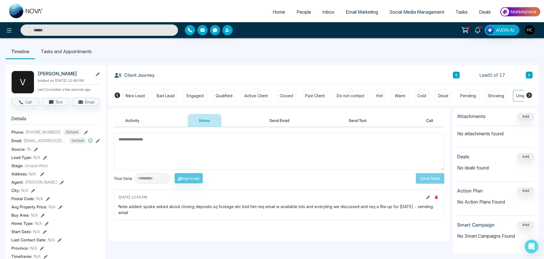
click at [270, 149] on textarea at bounding box center [279, 151] width 330 height 37
click at [317, 150] on textarea at bounding box center [279, 151] width 330 height 37
type textarea "*"
click at [460, 75] on div "Lead 3 of 17" at bounding box center [493, 75] width 80 height 7
click at [452, 77] on div "Client Journey Lead 3 of 17" at bounding box center [323, 74] width 418 height 19
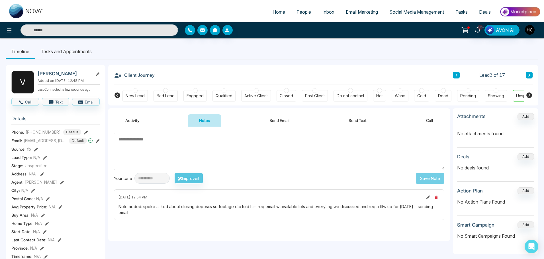
click at [457, 78] on button at bounding box center [456, 75] width 7 height 7
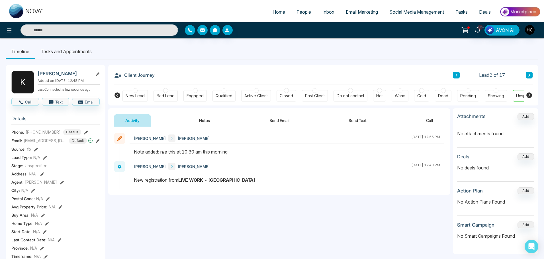
click at [208, 125] on button "Notes" at bounding box center [205, 120] width 34 height 13
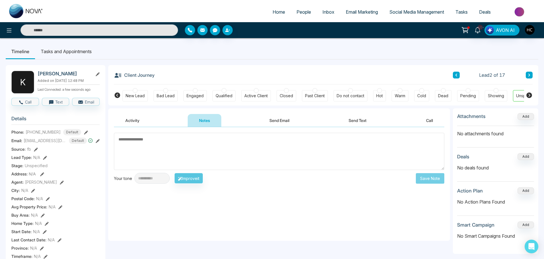
click at [220, 151] on textarea at bounding box center [279, 151] width 330 height 37
click at [207, 141] on textarea at bounding box center [279, 151] width 330 height 37
type textarea "**********"
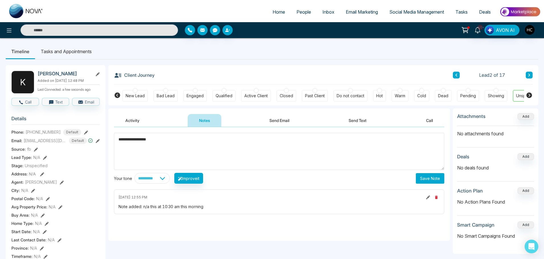
drag, startPoint x: 179, startPoint y: 141, endPoint x: 108, endPoint y: 141, distance: 71.7
drag, startPoint x: 139, startPoint y: 143, endPoint x: 112, endPoint y: 141, distance: 27.1
click at [112, 141] on div "**********" at bounding box center [279, 184] width 342 height 114
click at [174, 144] on textarea "***" at bounding box center [279, 151] width 330 height 37
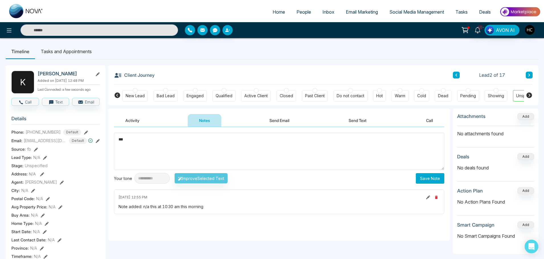
type textarea "***"
click at [417, 176] on button "Save Note" at bounding box center [430, 178] width 28 height 11
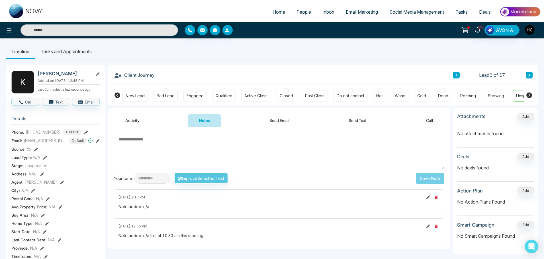
click at [455, 74] on icon at bounding box center [456, 74] width 3 height 3
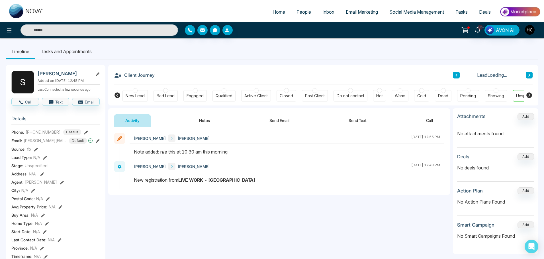
click at [201, 118] on button "Notes" at bounding box center [205, 120] width 34 height 13
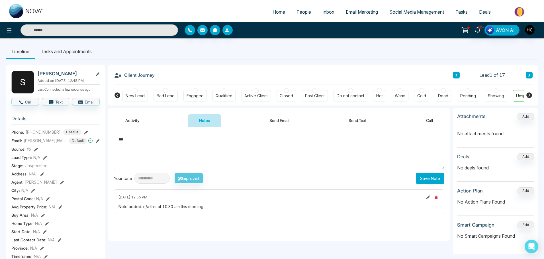
type textarea "***"
click at [425, 176] on button "Save Note" at bounding box center [430, 178] width 28 height 11
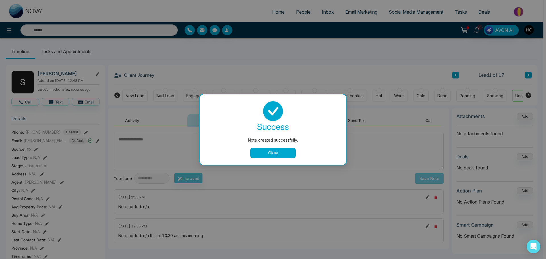
click at [282, 154] on button "Okay" at bounding box center [273, 153] width 46 height 10
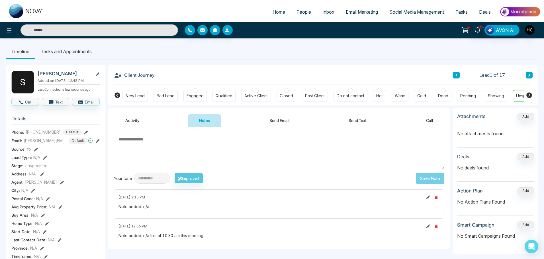
click at [296, 11] on span "People" at bounding box center [303, 12] width 15 height 6
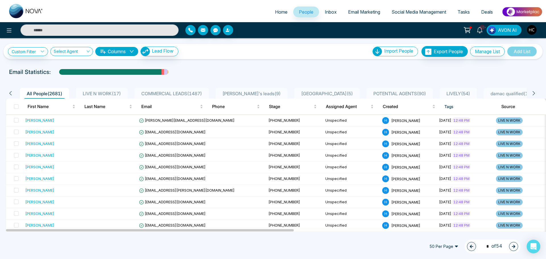
click at [123, 92] on span "LIVE N WORK ( 17 )" at bounding box center [102, 94] width 43 height 6
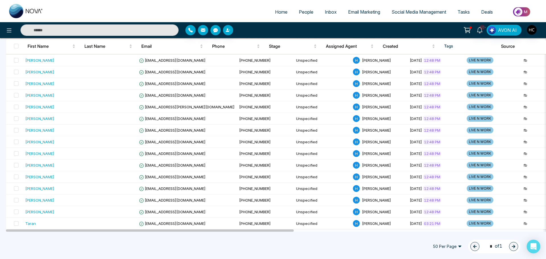
scroll to position [94, 0]
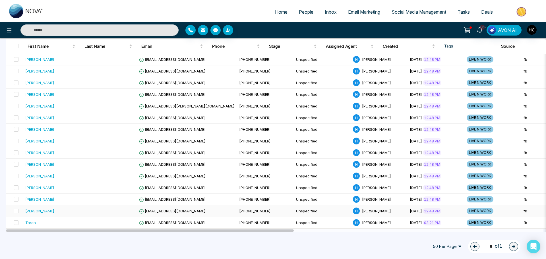
click at [65, 208] on div "[PERSON_NAME]" at bounding box center [51, 211] width 52 height 6
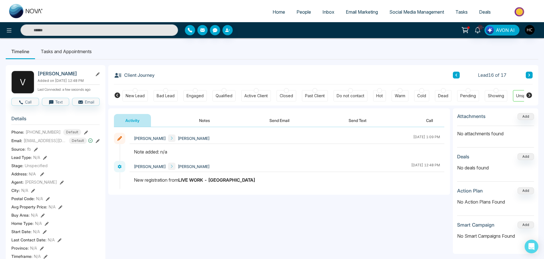
click at [299, 11] on span "People" at bounding box center [303, 12] width 15 height 6
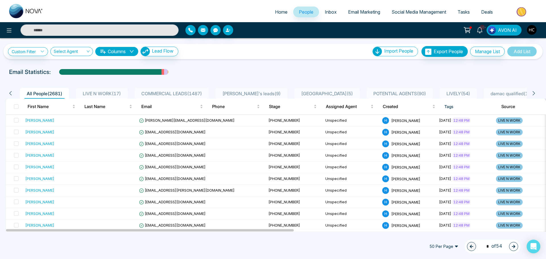
click at [113, 93] on span "LIVE N WORK ( 17 )" at bounding box center [102, 94] width 43 height 6
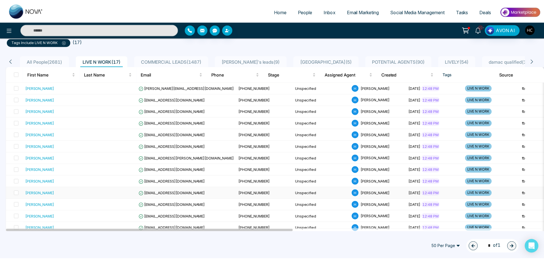
scroll to position [94, 0]
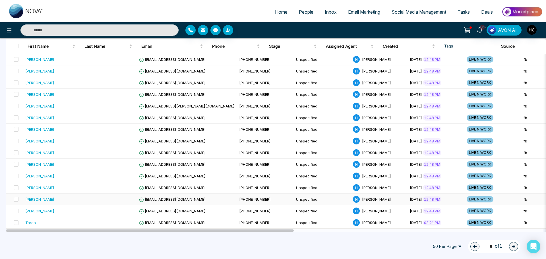
click at [37, 197] on div "[PERSON_NAME]" at bounding box center [39, 200] width 29 height 6
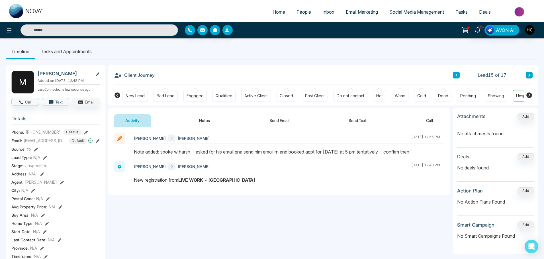
scroll to position [0, 17]
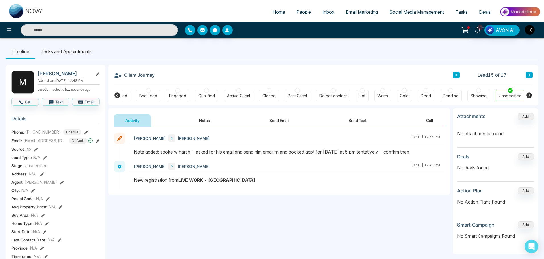
click at [99, 143] on icon at bounding box center [98, 141] width 4 height 4
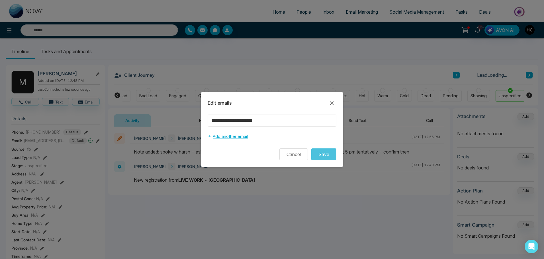
click at [227, 135] on button "Add another email" at bounding box center [227, 136] width 40 height 11
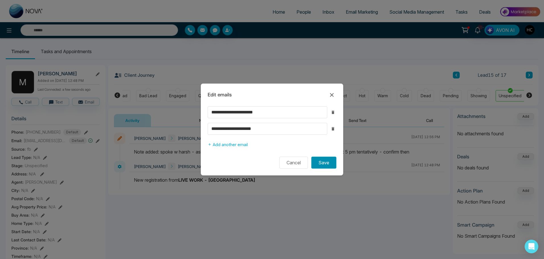
type input "**********"
click at [325, 162] on button "Save" at bounding box center [323, 163] width 25 height 12
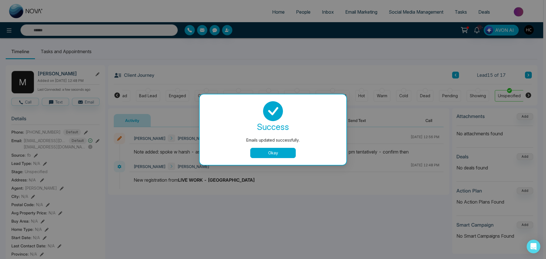
click at [263, 149] on button "Okay" at bounding box center [273, 153] width 46 height 10
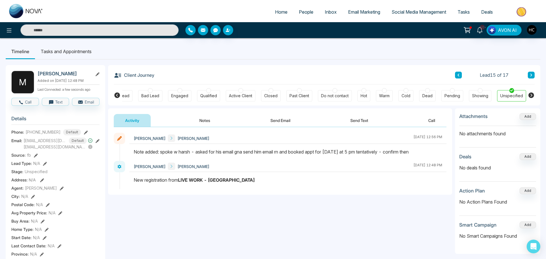
scroll to position [0, 15]
click at [209, 124] on button "Notes" at bounding box center [205, 120] width 34 height 13
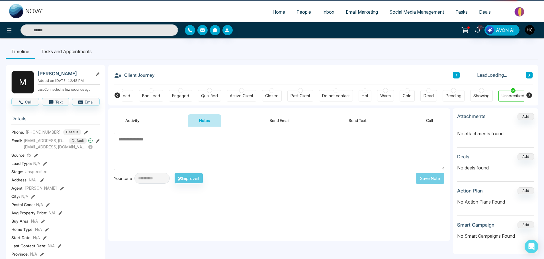
click at [203, 145] on textarea at bounding box center [279, 151] width 330 height 37
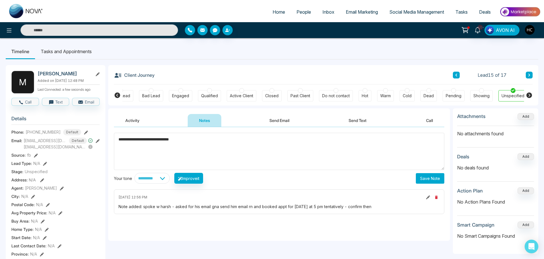
type textarea "**********"
click at [432, 174] on button "Save Note" at bounding box center [430, 178] width 28 height 11
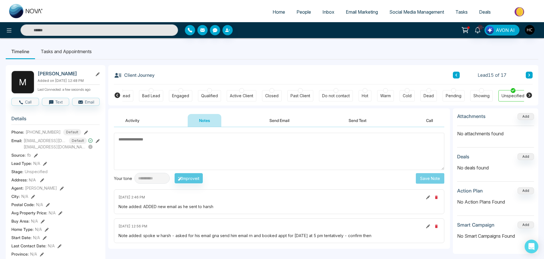
click at [304, 13] on span "People" at bounding box center [303, 12] width 15 height 6
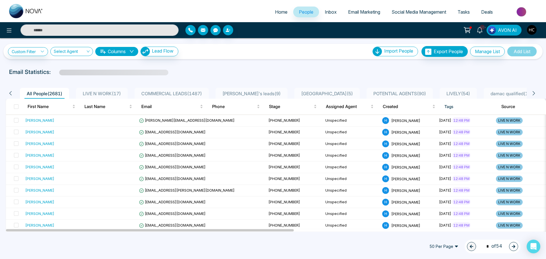
click at [122, 94] on span "LIVE N WORK ( 17 )" at bounding box center [102, 94] width 43 height 6
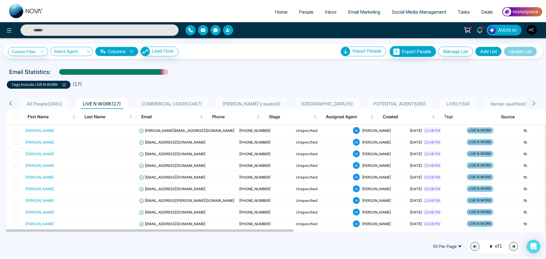
click at [47, 101] on div "All People ( 2681 )" at bounding box center [44, 103] width 40 height 7
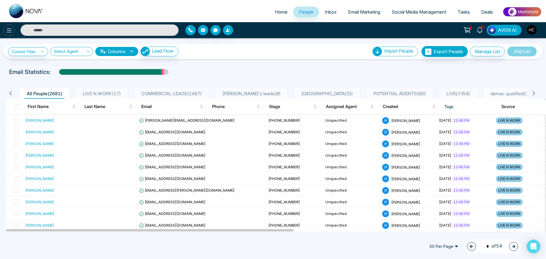
click at [10, 33] on icon at bounding box center [9, 30] width 7 height 7
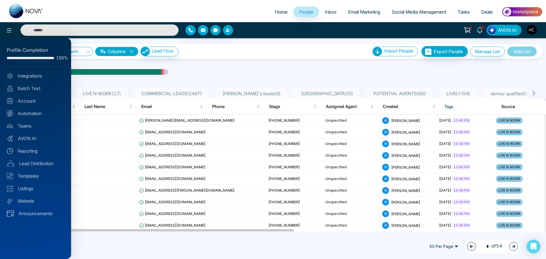
click at [191, 72] on div at bounding box center [273, 129] width 546 height 259
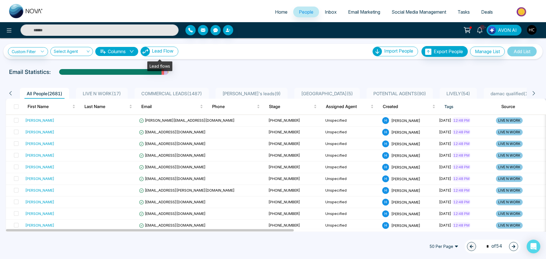
click at [162, 54] on button "Lead Flow" at bounding box center [160, 52] width 38 height 10
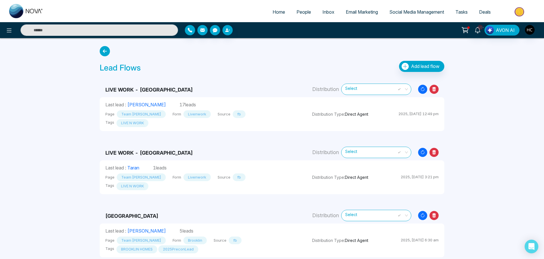
click at [391, 90] on span "Select" at bounding box center [376, 89] width 62 height 10
click at [307, 70] on div "Lead Flows Add lead flow" at bounding box center [272, 68] width 344 height 14
click at [427, 65] on span "Add lead flow" at bounding box center [425, 66] width 28 height 6
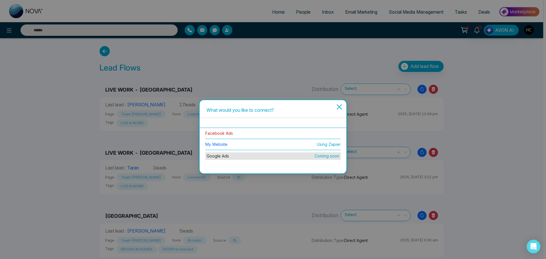
click at [229, 132] on link "Facebook Ads" at bounding box center [219, 133] width 28 height 5
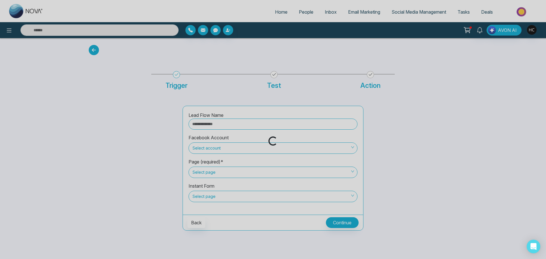
click at [212, 122] on div "Loading..." at bounding box center [273, 129] width 546 height 259
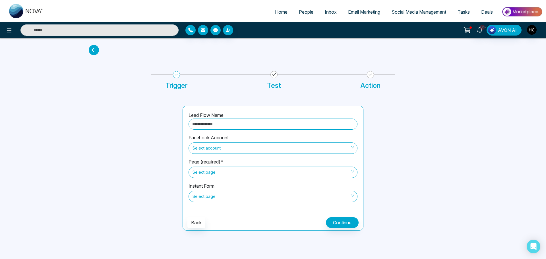
click at [214, 125] on input "text" at bounding box center [273, 124] width 169 height 11
type input "**********"
click at [214, 146] on span "Select account" at bounding box center [273, 148] width 161 height 10
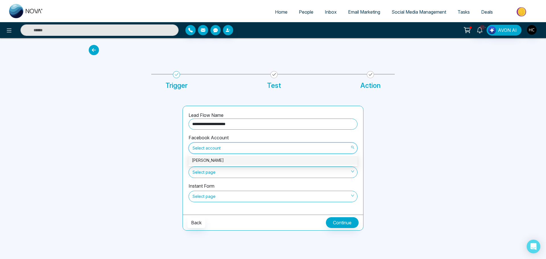
click at [215, 163] on div "Harshveer Chawla" at bounding box center [273, 160] width 162 height 6
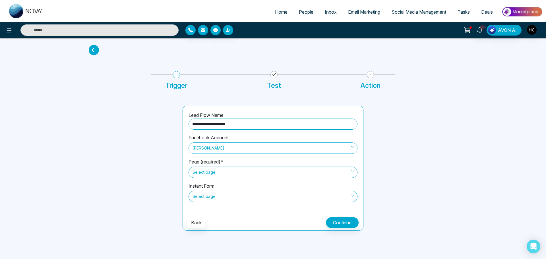
click at [212, 177] on span "Select page" at bounding box center [273, 173] width 161 height 10
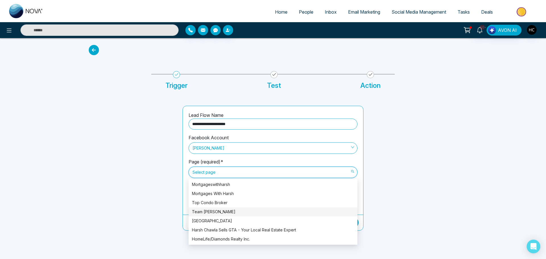
click at [221, 211] on div "Team Tony Chawla" at bounding box center [273, 212] width 162 height 6
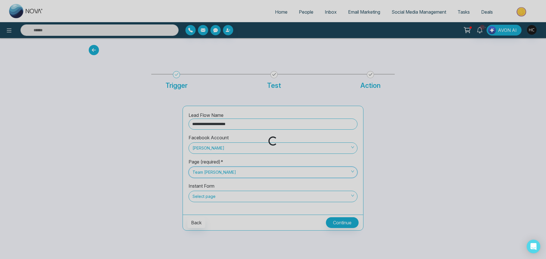
click at [210, 194] on div "Loading..." at bounding box center [273, 129] width 546 height 259
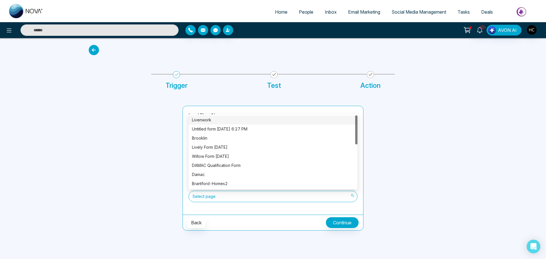
click at [212, 198] on span "Select page" at bounding box center [273, 197] width 161 height 10
click at [215, 121] on div "Livenwork" at bounding box center [273, 120] width 162 height 6
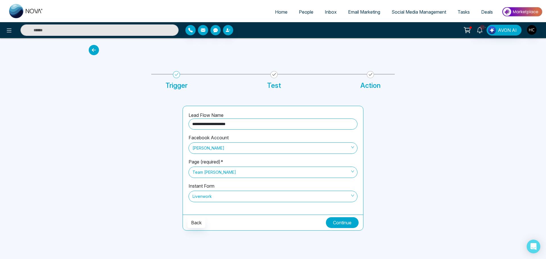
click at [335, 222] on button "Continue" at bounding box center [342, 222] width 33 height 11
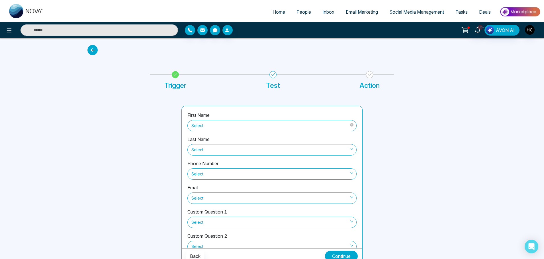
click at [192, 124] on span "Select" at bounding box center [271, 126] width 161 height 10
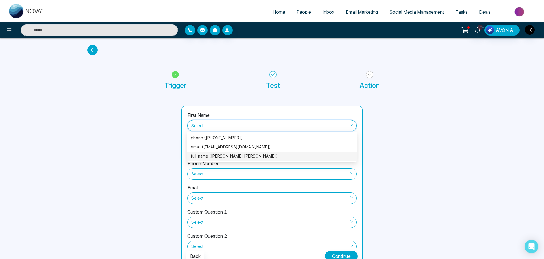
click at [211, 158] on div "full_name (Ishwor Jung Thapa)" at bounding box center [272, 156] width 162 height 6
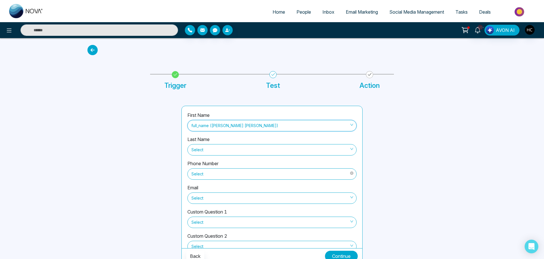
click at [213, 174] on span "Select" at bounding box center [271, 174] width 161 height 10
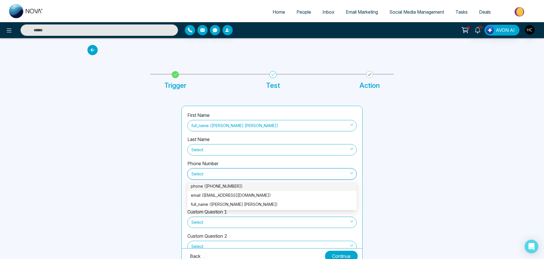
click at [214, 186] on div "phone (+16478795207)" at bounding box center [272, 186] width 162 height 6
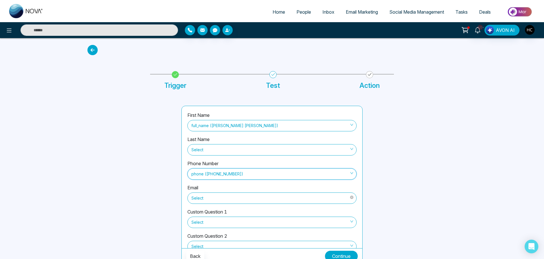
click at [216, 200] on span "Select" at bounding box center [271, 199] width 161 height 10
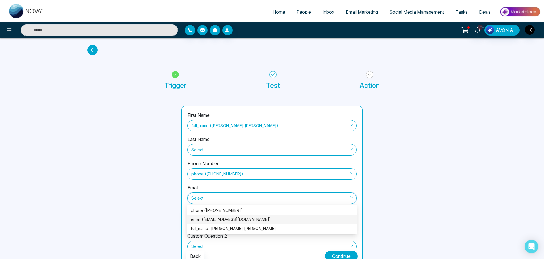
click at [214, 219] on div "email (Thaparealtor4u@gmail.com)" at bounding box center [272, 220] width 162 height 6
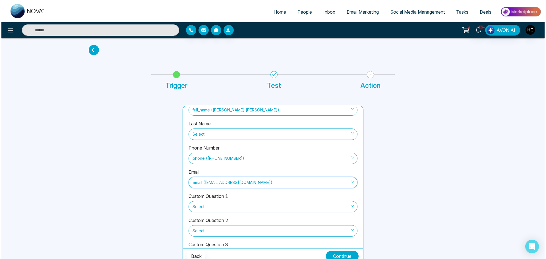
scroll to position [28, 0]
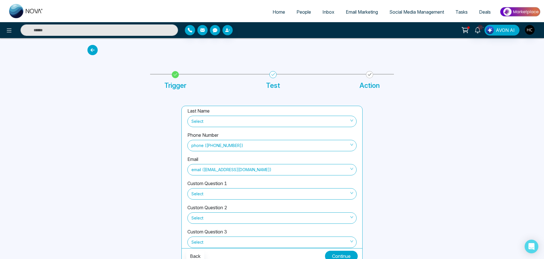
click at [340, 255] on button "Continue" at bounding box center [341, 256] width 33 height 11
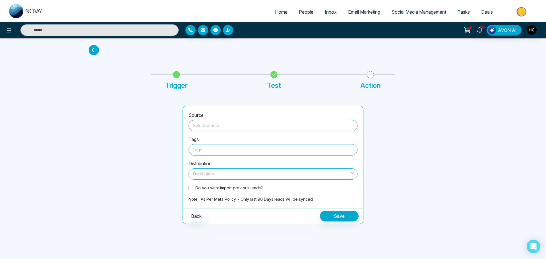
click at [195, 188] on span "Do you want import previous leads?" at bounding box center [229, 188] width 72 height 6
click at [223, 126] on input "search" at bounding box center [273, 124] width 162 height 9
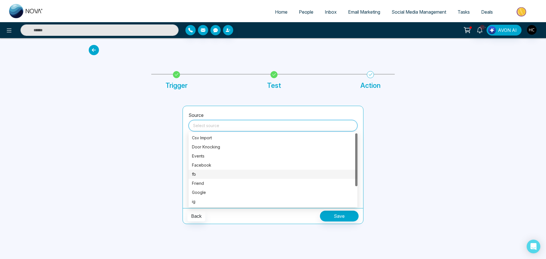
click at [205, 176] on div "fb" at bounding box center [273, 174] width 162 height 6
type input "**"
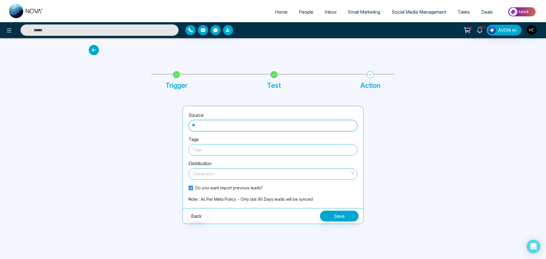
click at [193, 153] on div at bounding box center [194, 149] width 3 height 7
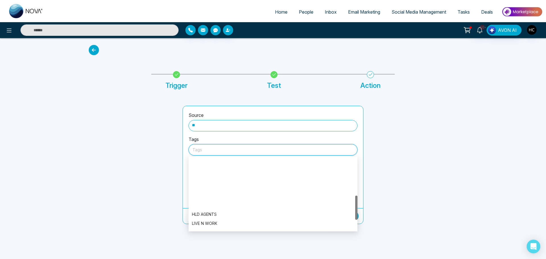
scroll to position [114, 0]
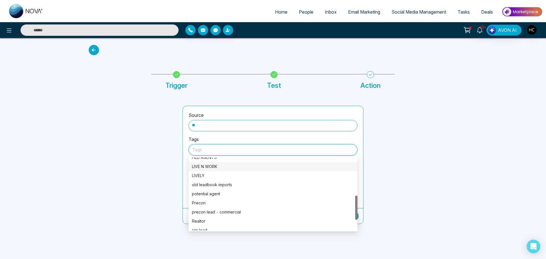
click at [209, 167] on div "LIVE N WORK" at bounding box center [273, 167] width 162 height 6
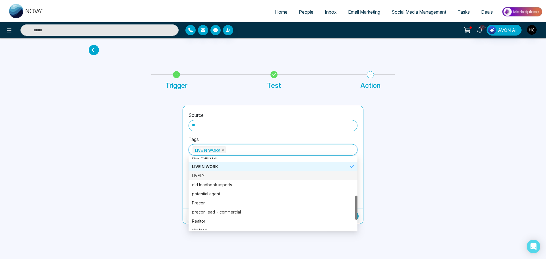
click at [403, 185] on div at bounding box center [414, 165] width 94 height 118
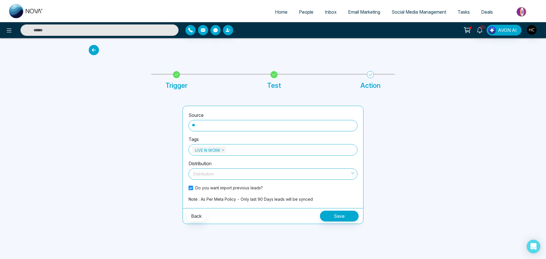
click at [251, 179] on span at bounding box center [271, 174] width 158 height 11
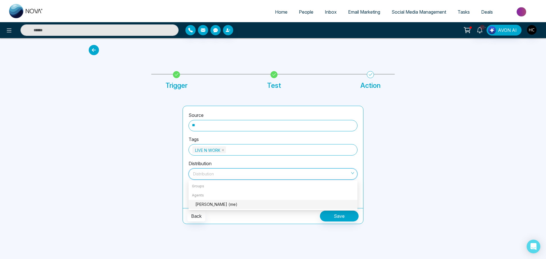
click at [229, 204] on div "Harsh Chawla (me)" at bounding box center [275, 205] width 159 height 6
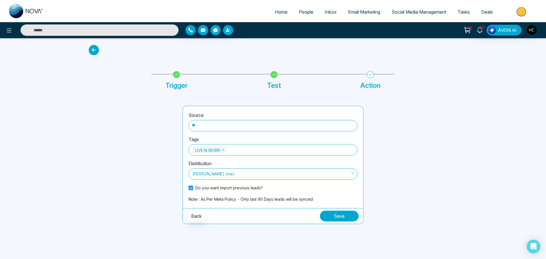
click at [341, 215] on button "Save" at bounding box center [339, 216] width 39 height 11
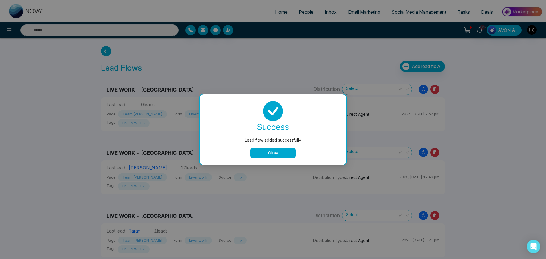
click at [279, 152] on button "Okay" at bounding box center [273, 153] width 46 height 10
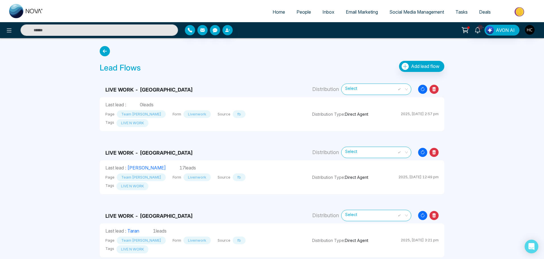
click at [301, 14] on span "People" at bounding box center [303, 12] width 15 height 6
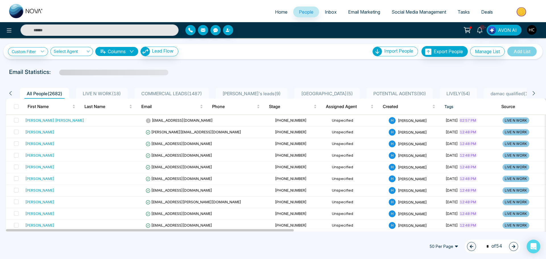
click at [103, 91] on span "LIVE N WORK ( 18 )" at bounding box center [102, 94] width 43 height 6
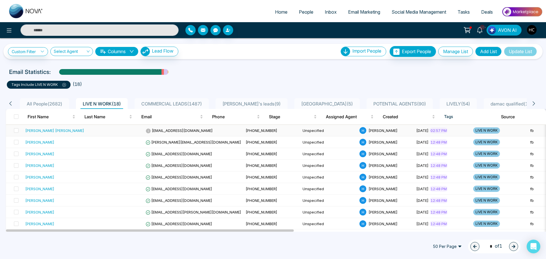
click at [171, 134] on td "[EMAIL_ADDRESS][DOMAIN_NAME]" at bounding box center [193, 131] width 100 height 12
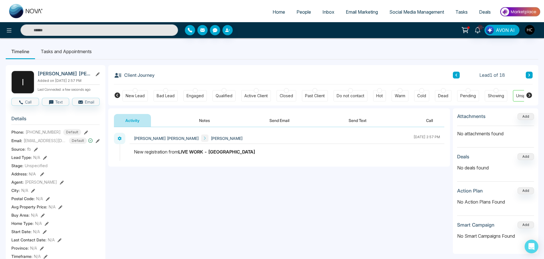
click at [209, 125] on button "Notes" at bounding box center [205, 120] width 34 height 13
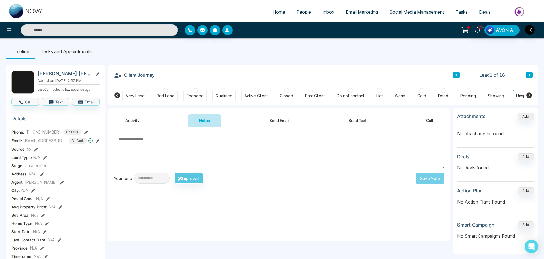
click at [157, 141] on textarea at bounding box center [279, 151] width 330 height 37
type textarea "*"
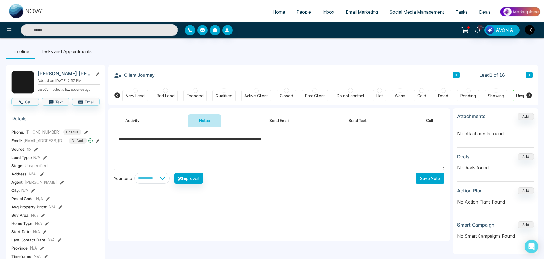
click at [285, 141] on textarea "**********" at bounding box center [279, 151] width 330 height 37
click at [316, 139] on textarea "**********" at bounding box center [279, 151] width 330 height 37
type textarea "**********"
click at [433, 177] on button "Save Note" at bounding box center [430, 178] width 28 height 11
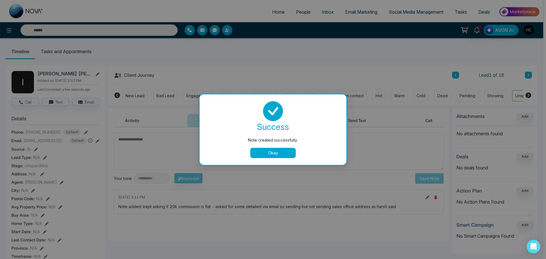
click at [264, 153] on button "Okay" at bounding box center [273, 153] width 46 height 10
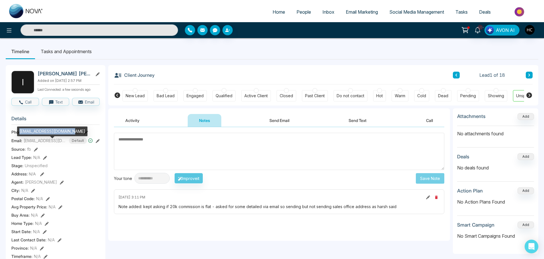
drag, startPoint x: 70, startPoint y: 130, endPoint x: 20, endPoint y: 133, distance: 50.1
click at [20, 133] on div "[EMAIL_ADDRESS][DOMAIN_NAME]" at bounding box center [52, 132] width 70 height 10
copy div "[EMAIL_ADDRESS][DOMAIN_NAME]"
click at [191, 154] on textarea at bounding box center [279, 151] width 330 height 37
click at [174, 168] on textarea at bounding box center [279, 151] width 330 height 37
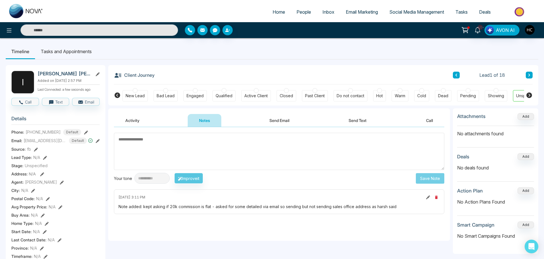
click at [291, 13] on link "People" at bounding box center [304, 12] width 26 height 11
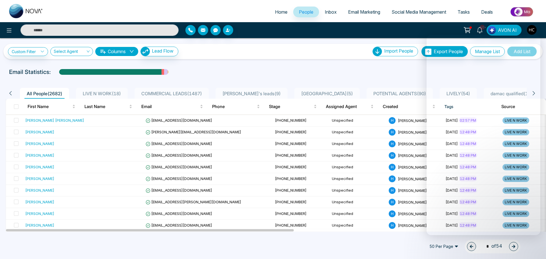
click at [287, 63] on div "Custom Filter Choose a filter Cancel Apply Select Agent Columns Lead Flow Impor…" at bounding box center [273, 135] width 546 height 194
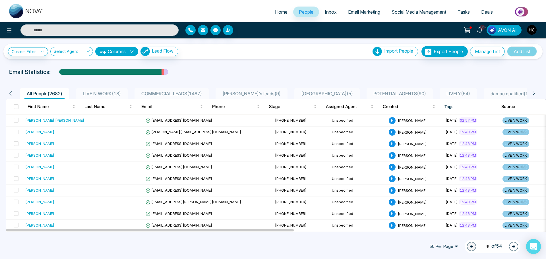
click at [536, 248] on icon "Open Intercom Messenger" at bounding box center [534, 246] width 7 height 7
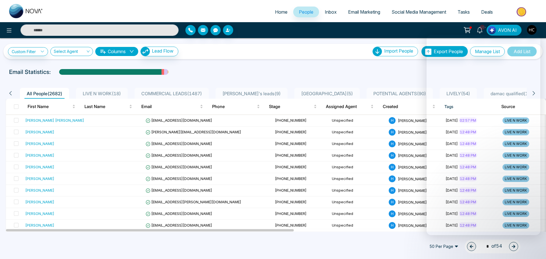
scroll to position [28, 0]
